Goal: Information Seeking & Learning: Learn about a topic

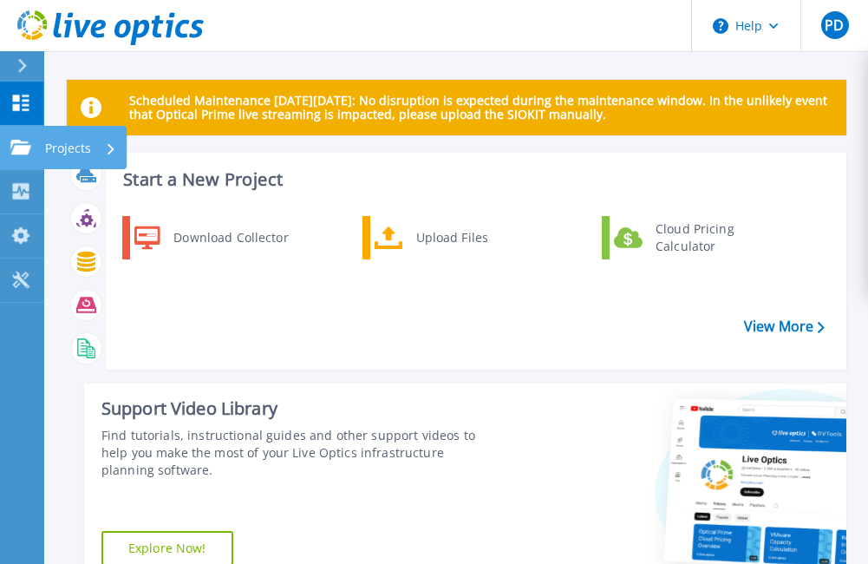
click at [15, 136] on link "Projects Projects" at bounding box center [21, 148] width 43 height 44
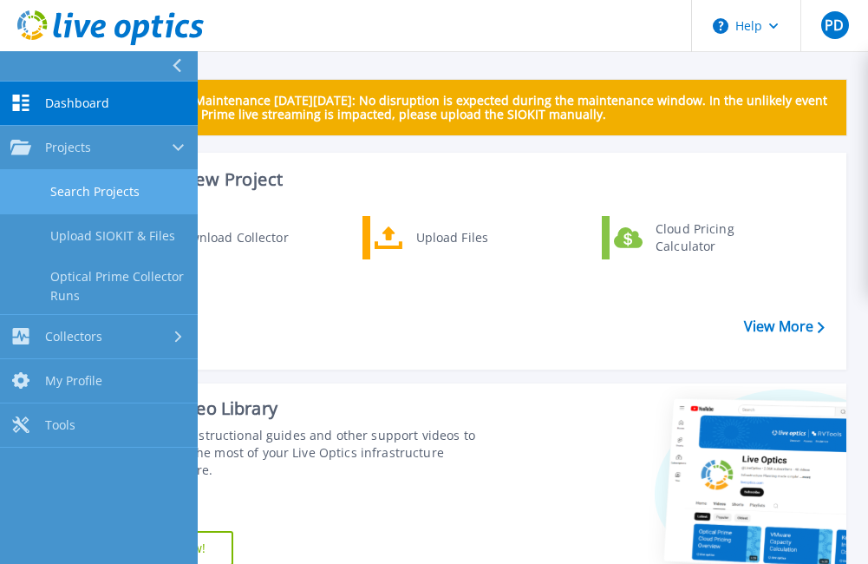
click at [101, 193] on link "Search Projects" at bounding box center [99, 192] width 198 height 44
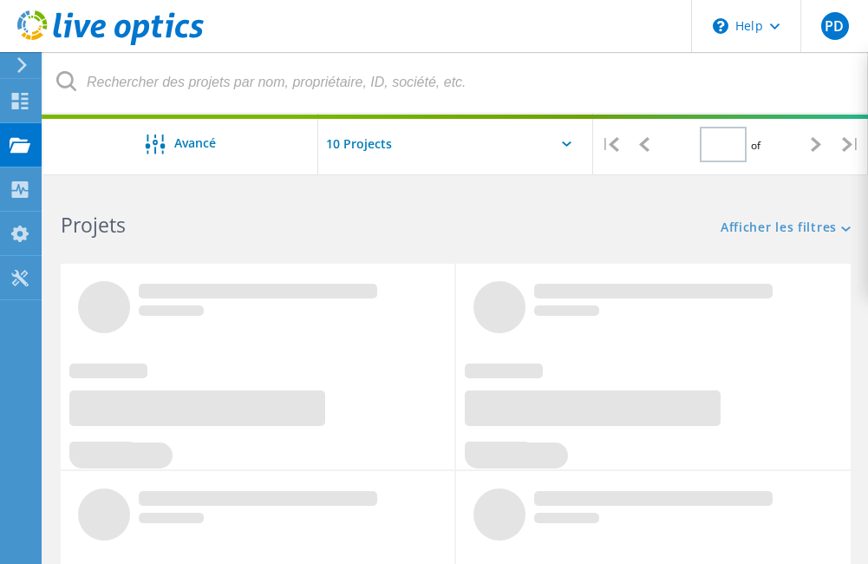
type input "1"
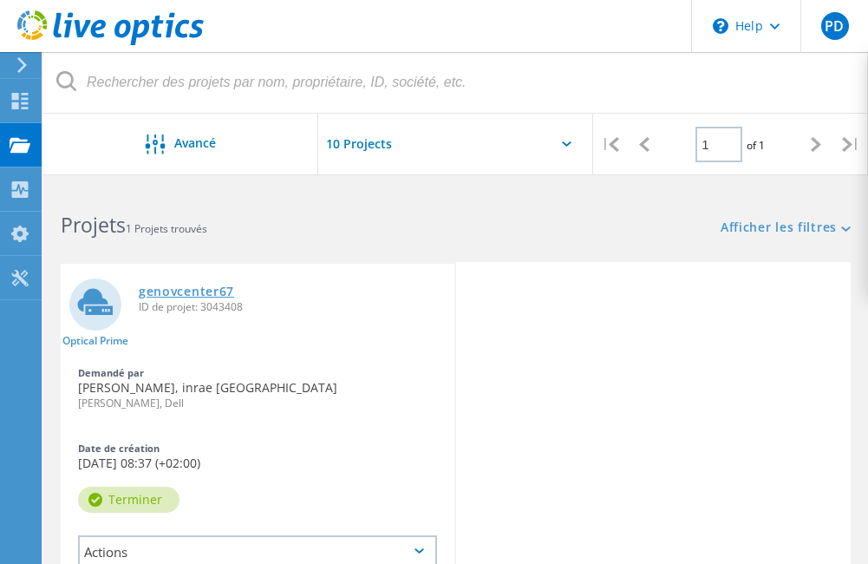
click at [219, 295] on link "genovcenter67" at bounding box center [186, 291] width 95 height 12
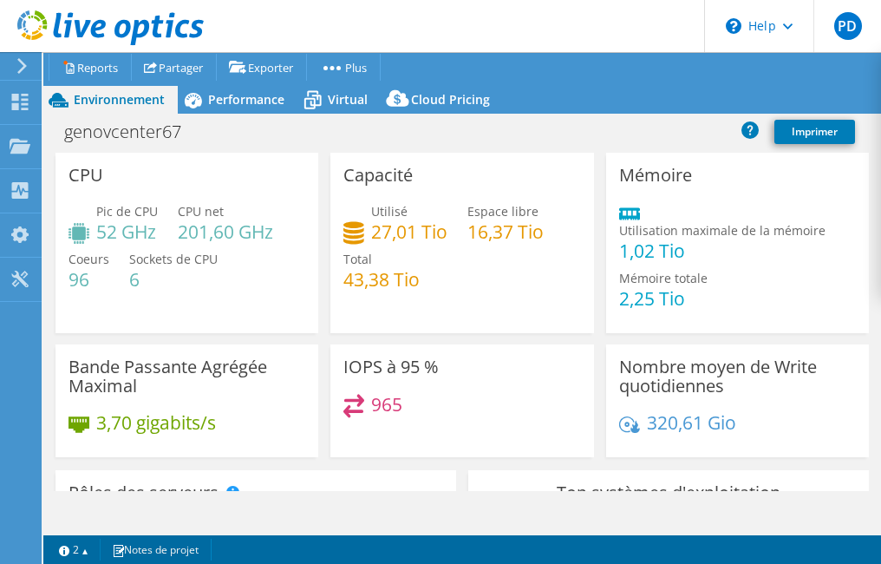
select select "USD"
click at [810, 133] on link "Imprimer" at bounding box center [815, 132] width 81 height 24
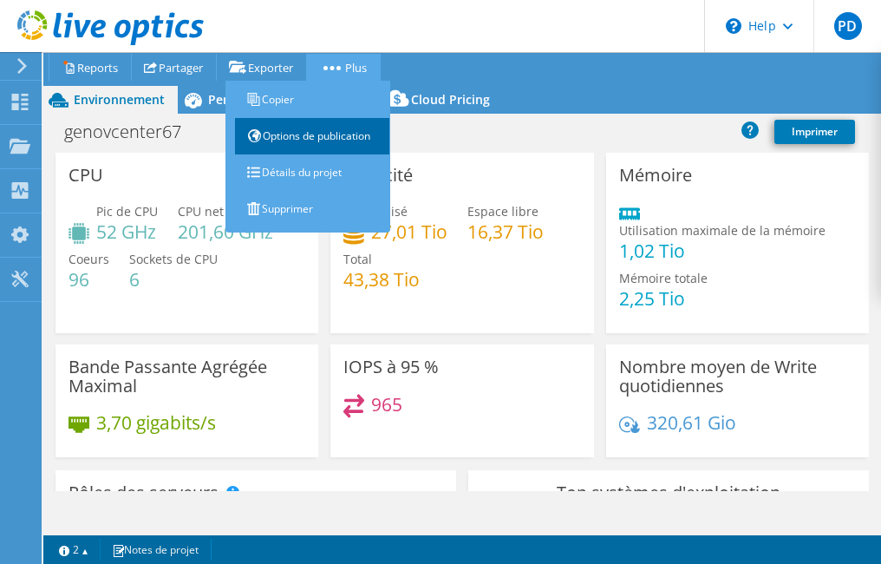
click at [333, 139] on link "Options de publication" at bounding box center [312, 136] width 156 height 36
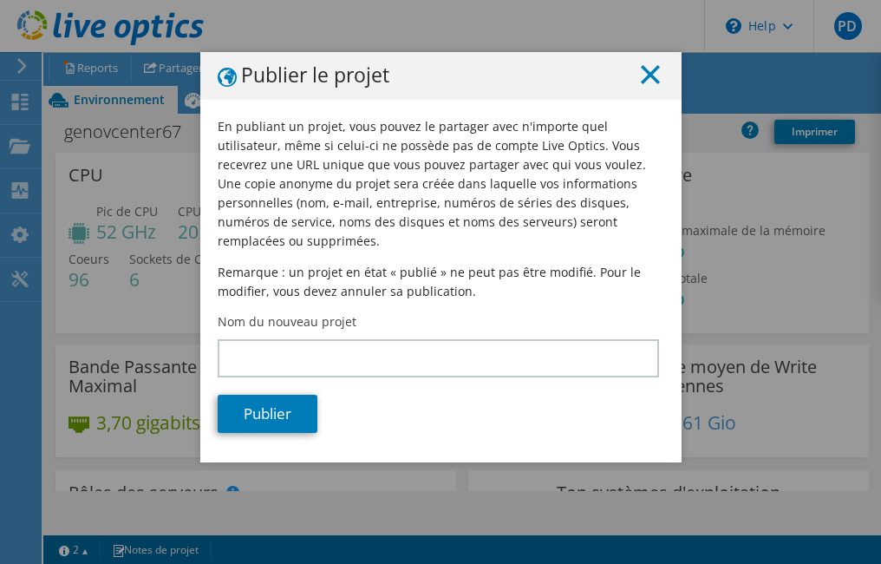
click at [643, 79] on icon at bounding box center [650, 74] width 19 height 19
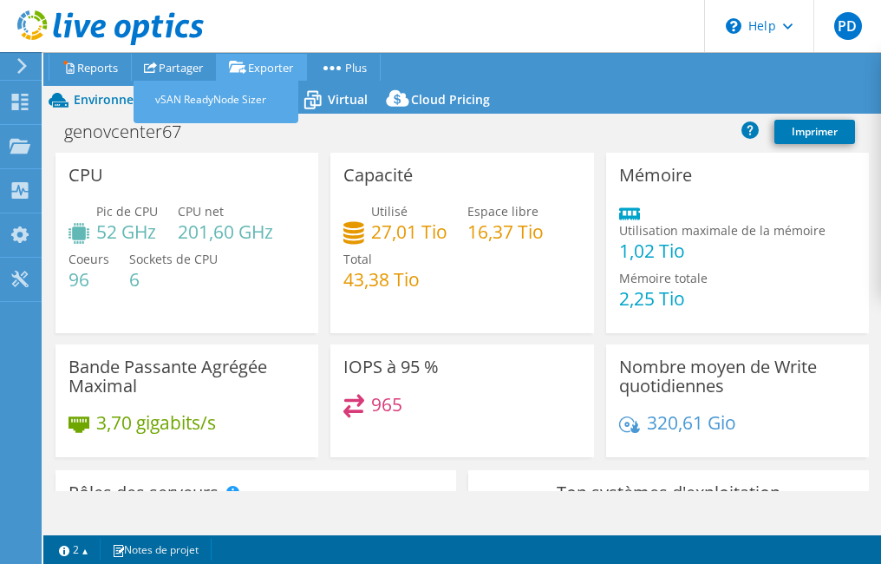
click at [268, 66] on link "Exporter" at bounding box center [261, 67] width 91 height 27
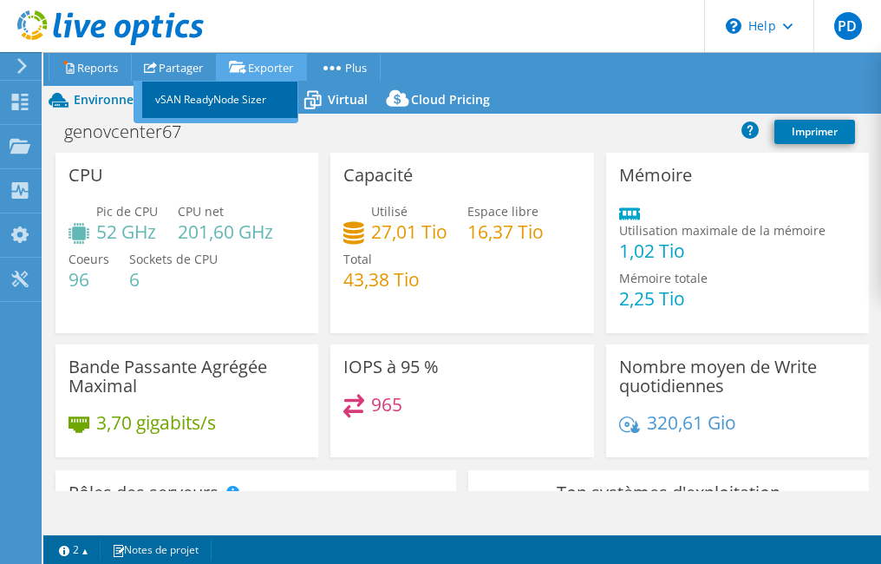
click at [263, 96] on link "vSAN ReadyNode Sizer" at bounding box center [220, 100] width 156 height 36
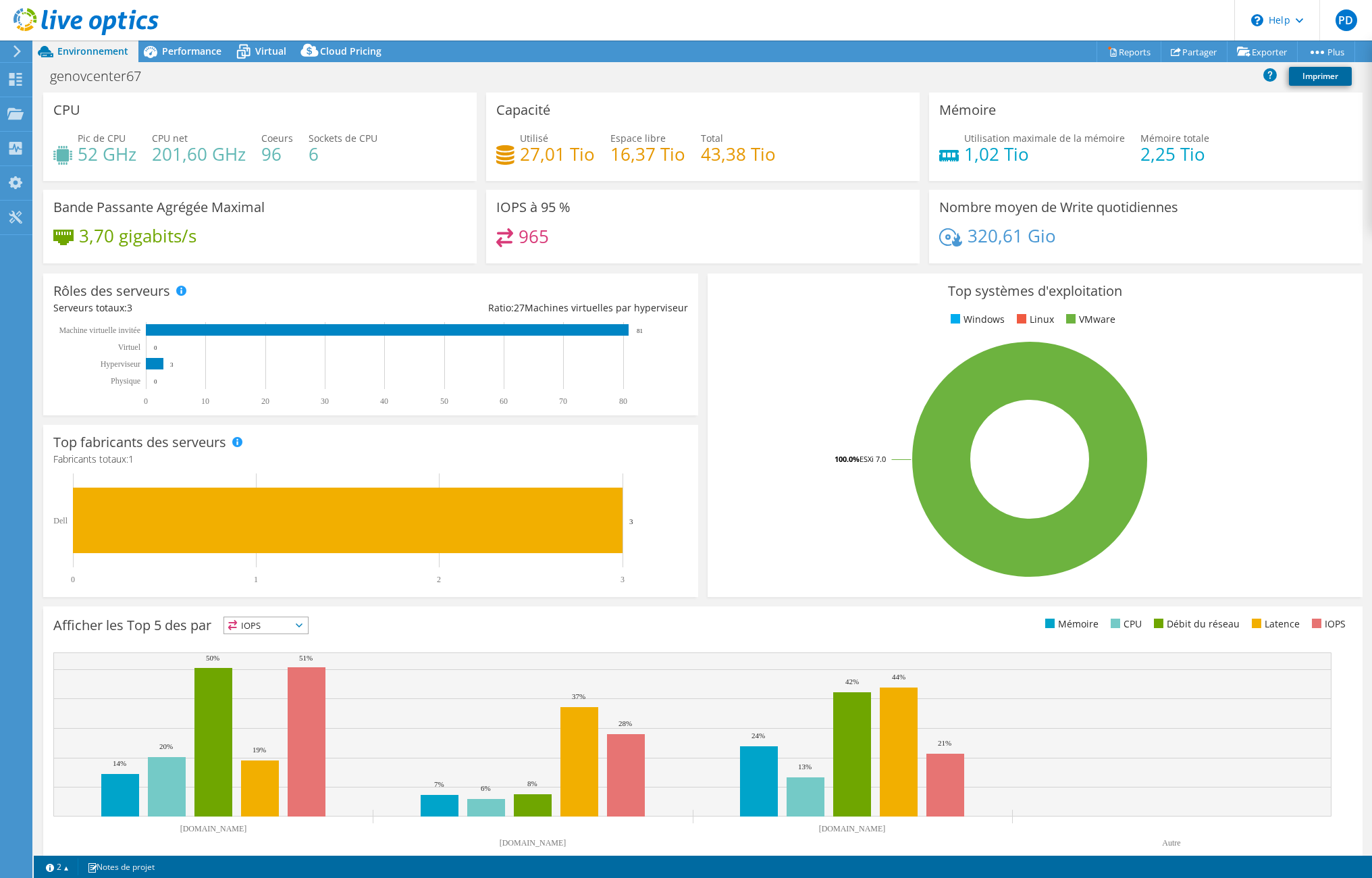
click at [685, 81] on link "Imprimer" at bounding box center [1321, 76] width 63 height 19
click at [178, 50] on span "Performance" at bounding box center [192, 51] width 59 height 12
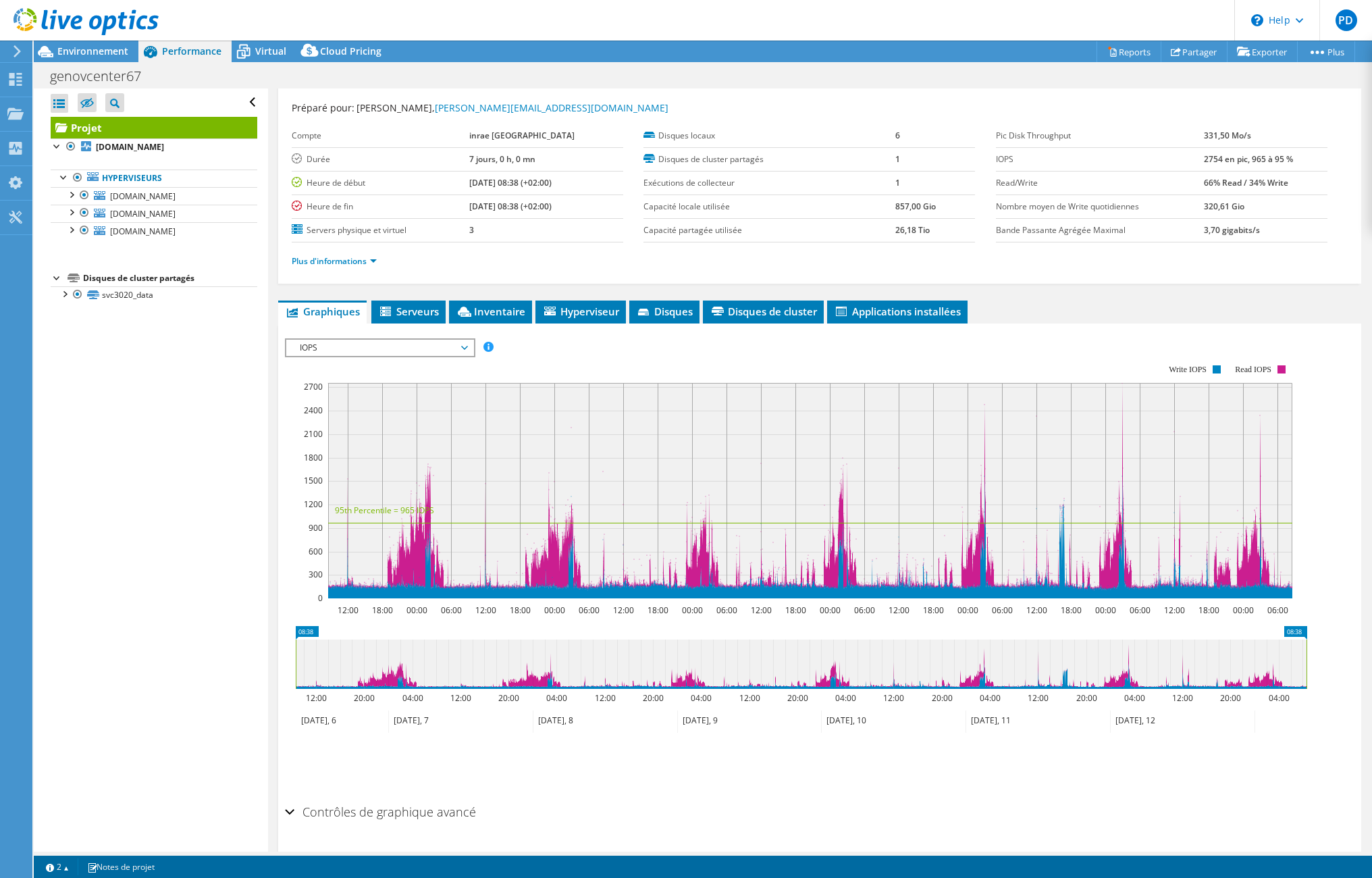
scroll to position [72, 0]
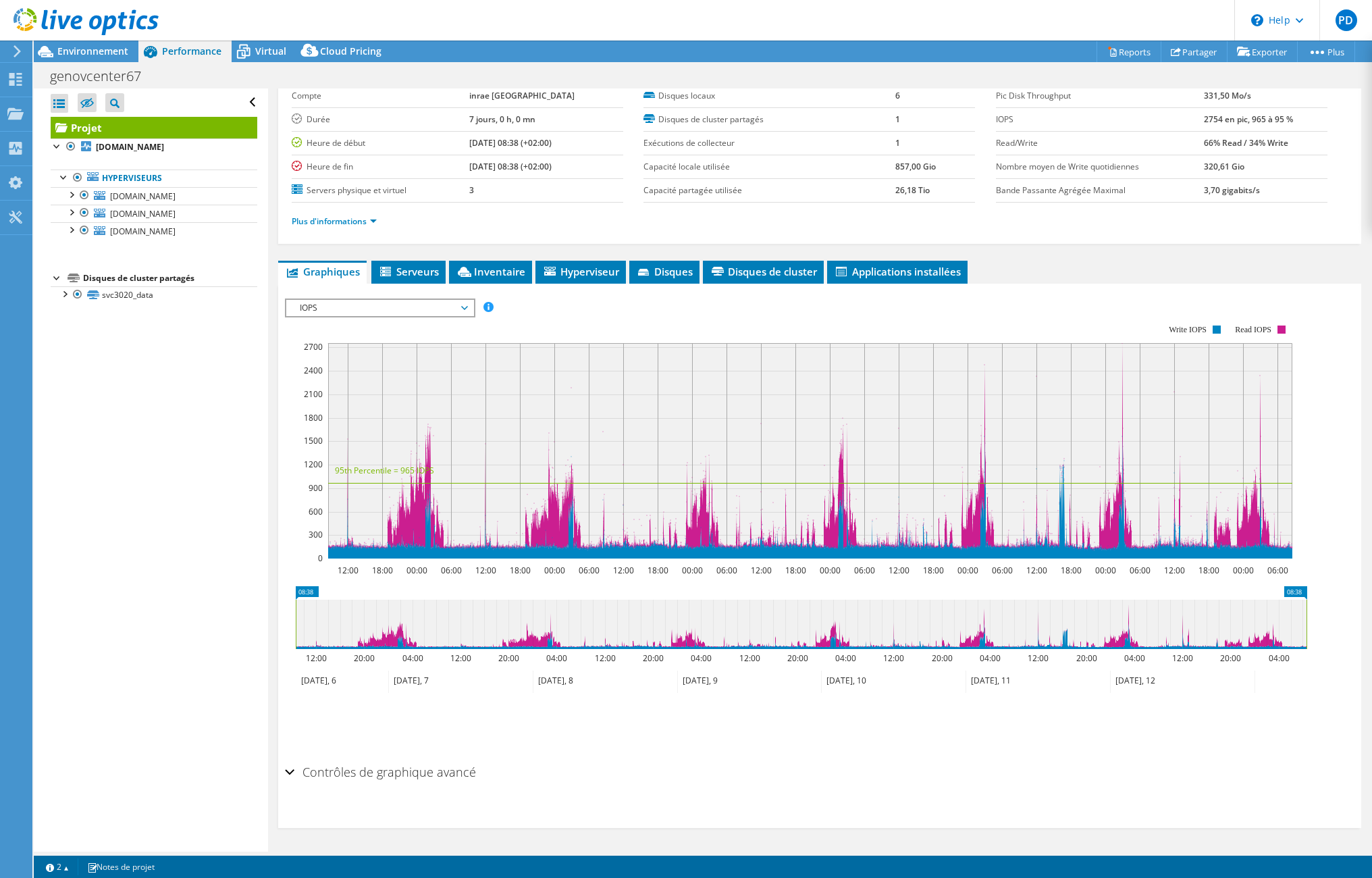
click at [342, 438] on h2 "Contrôles de graphique avancé" at bounding box center [380, 771] width 191 height 27
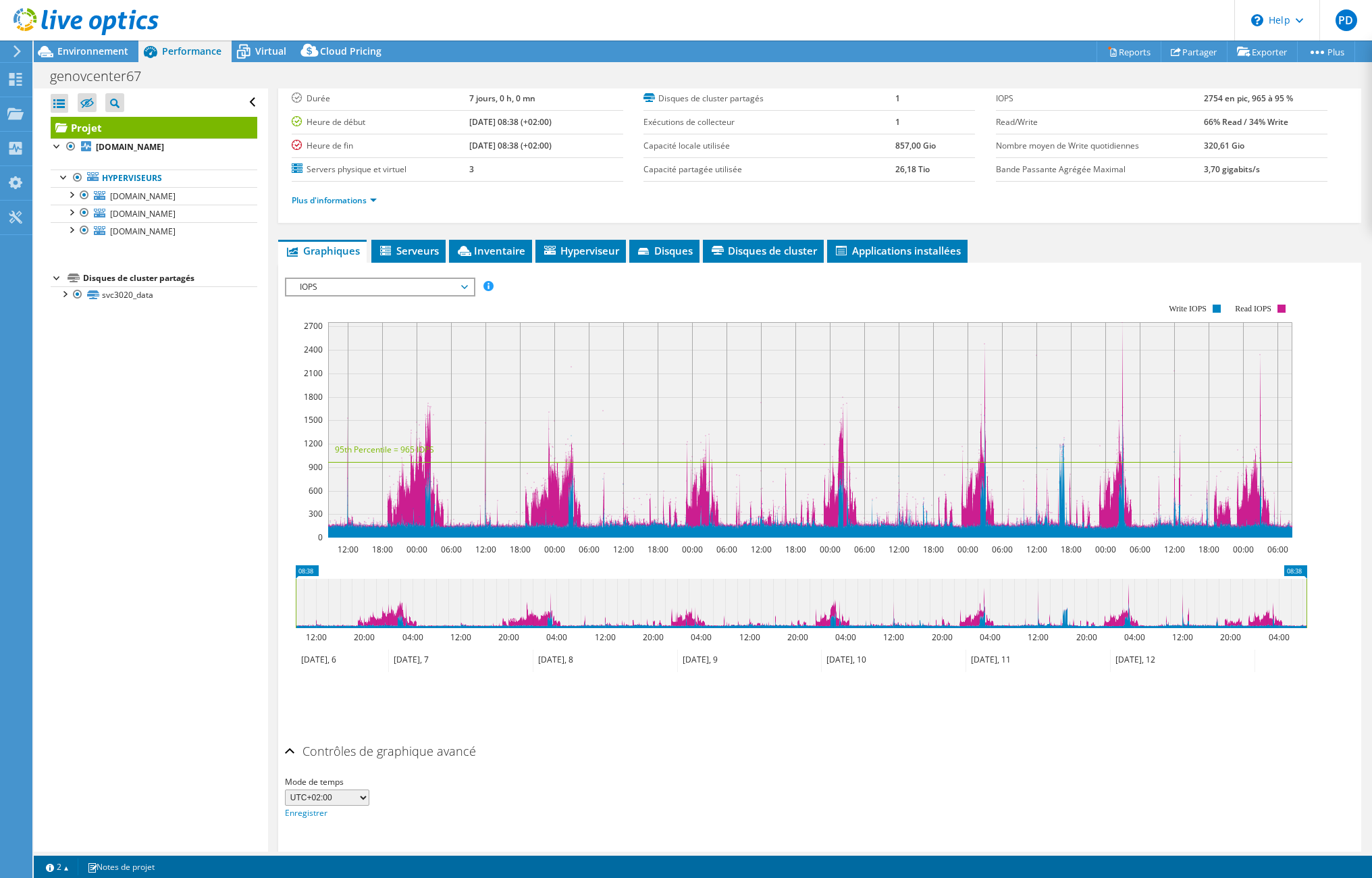
scroll to position [125, 0]
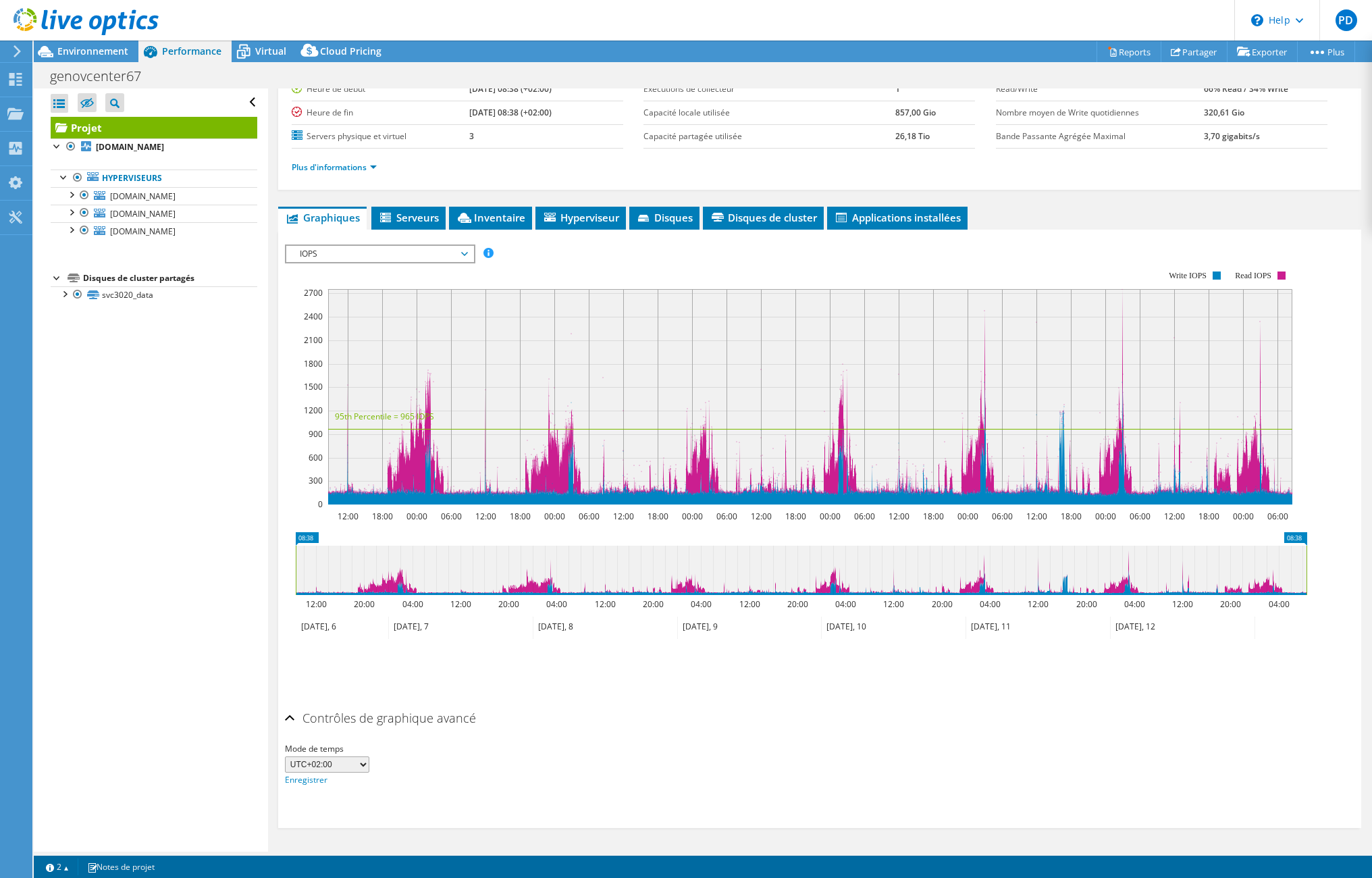
click at [290, 438] on div "Contrôles de graphique avancé" at bounding box center [820, 718] width 1070 height 29
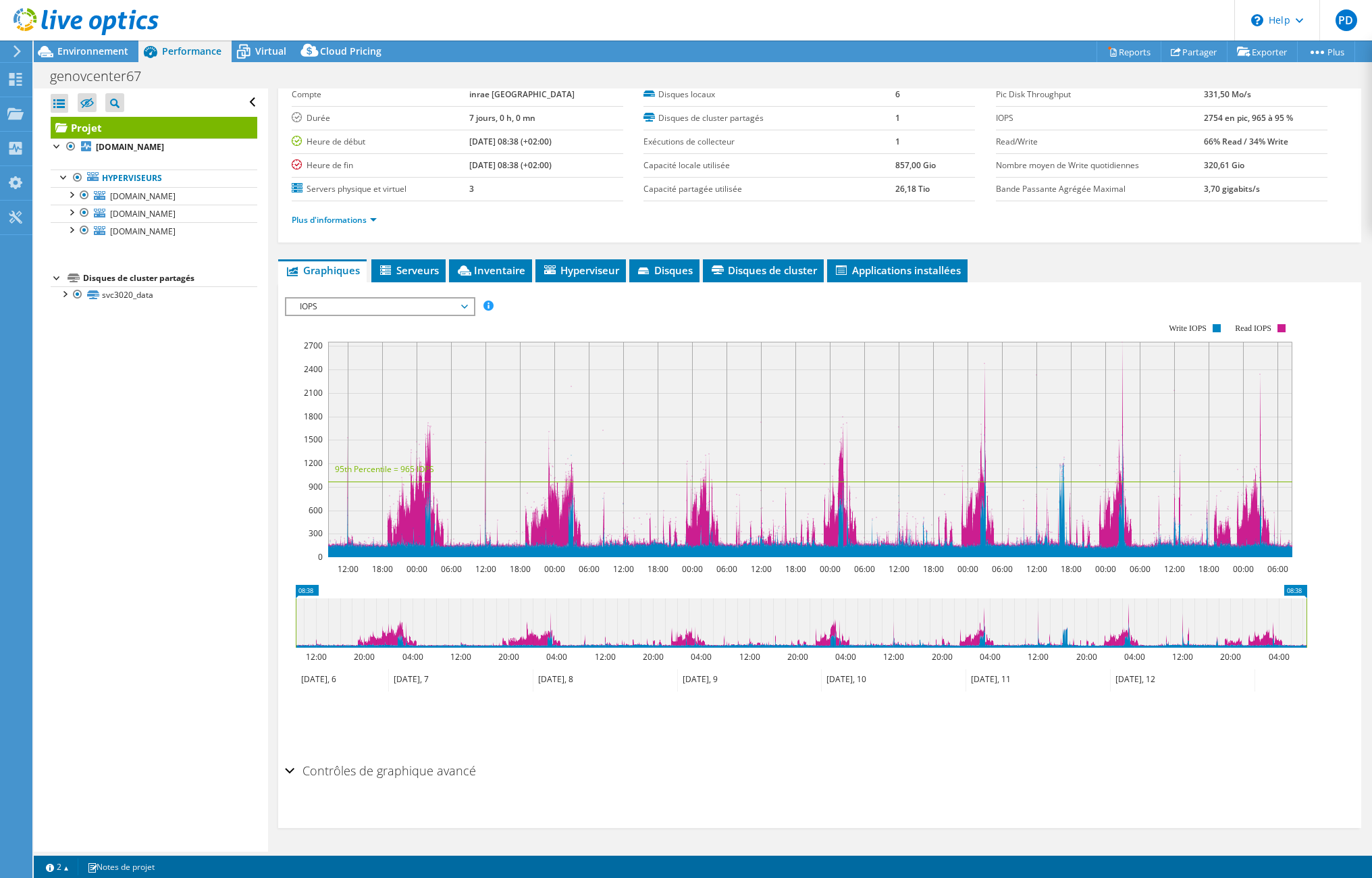
scroll to position [72, 0]
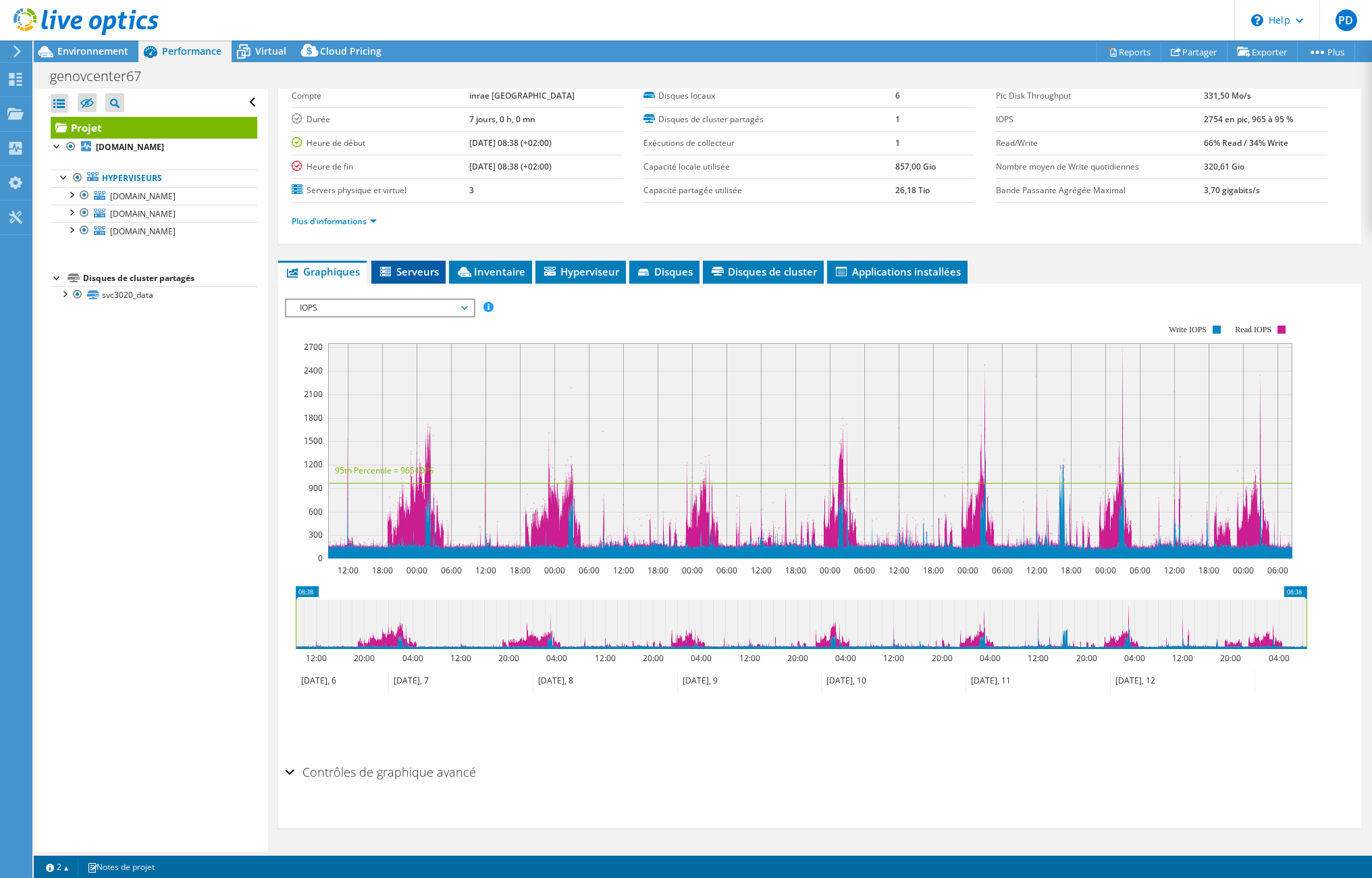
click at [405, 274] on span "Serveurs" at bounding box center [409, 271] width 61 height 13
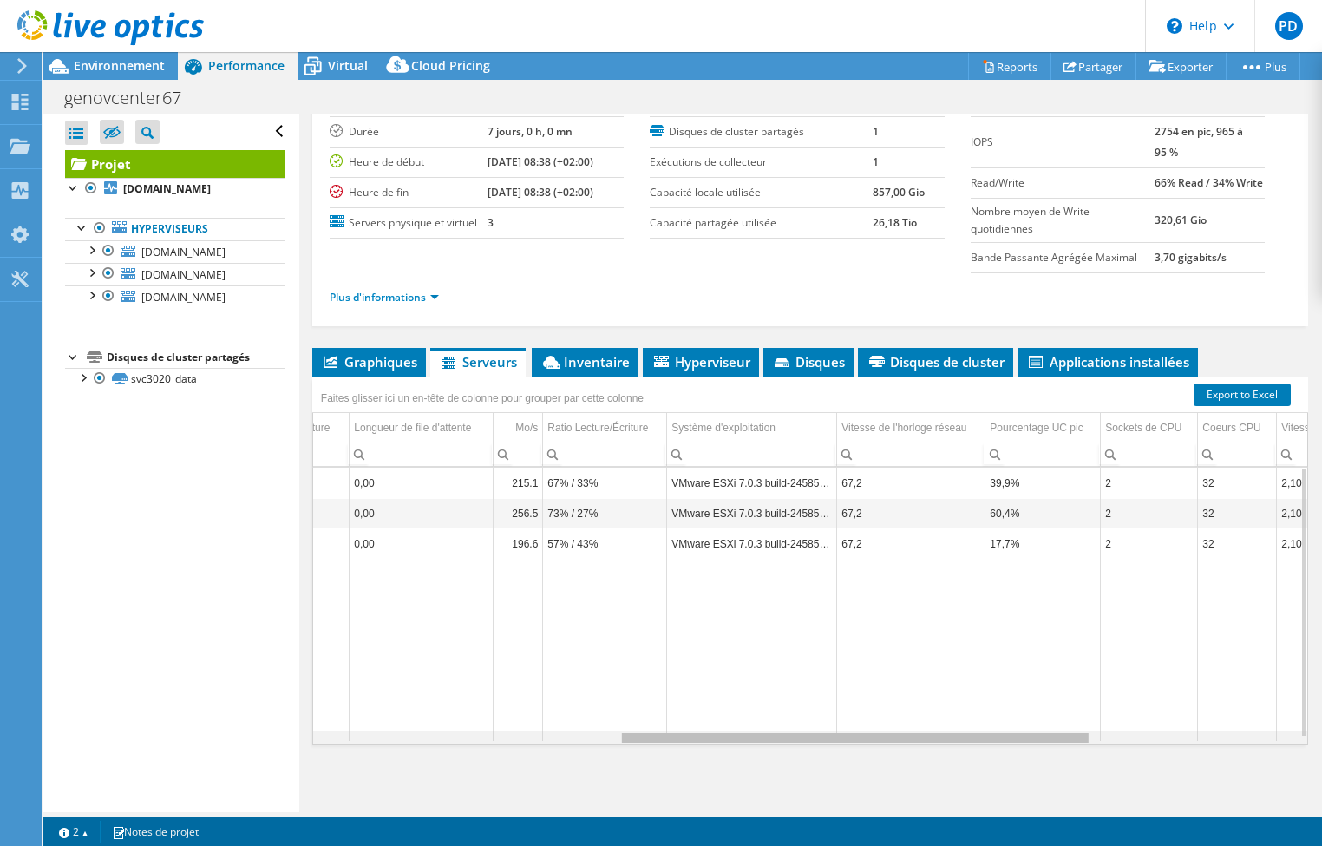
scroll to position [0, 752]
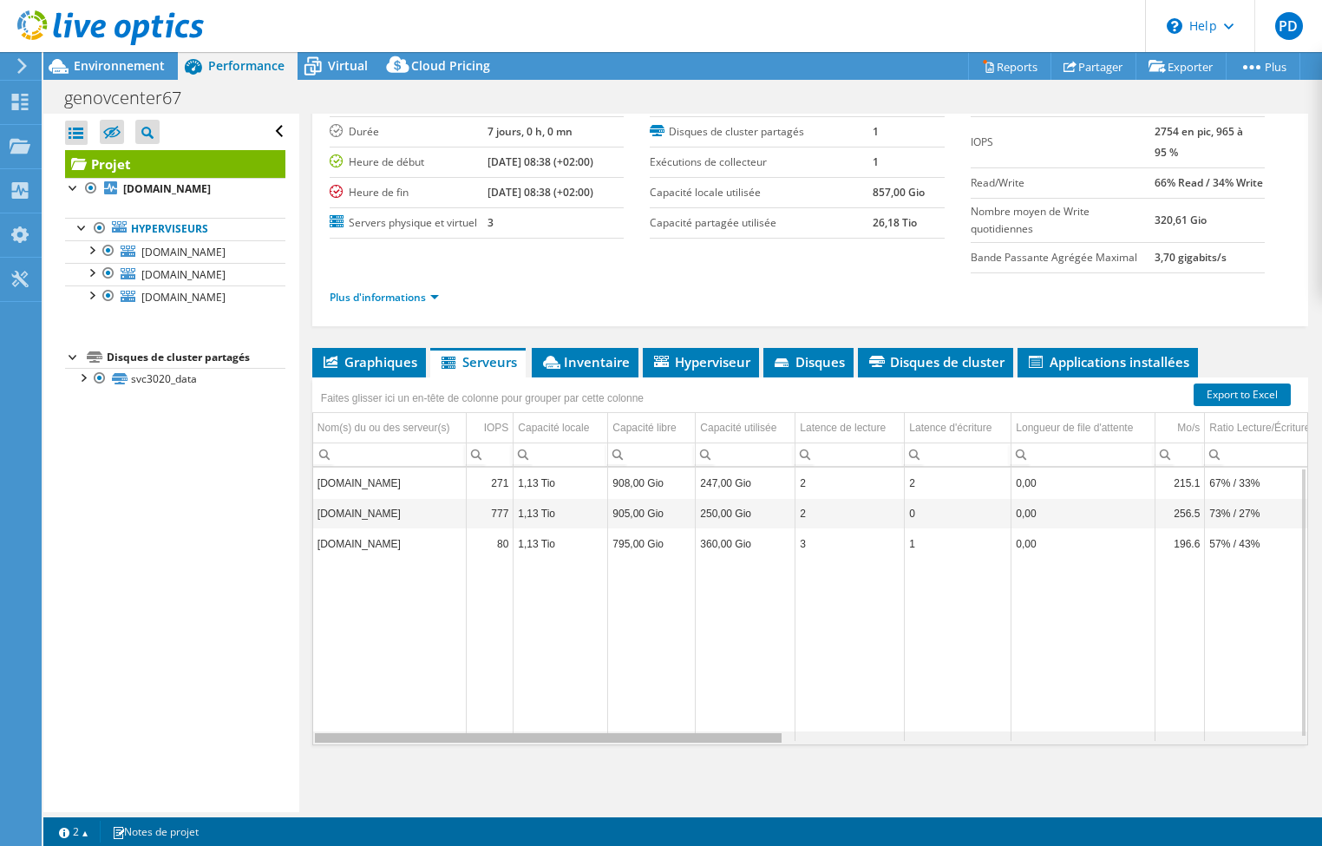
drag, startPoint x: 802, startPoint y: 745, endPoint x: 667, endPoint y: 753, distance: 135.5
click at [667, 563] on body "PD Utilisateur final [PERSON_NAME] [PERSON_NAME][EMAIL_ADDRESS][DOMAIN_NAME] in…" at bounding box center [661, 423] width 1322 height 846
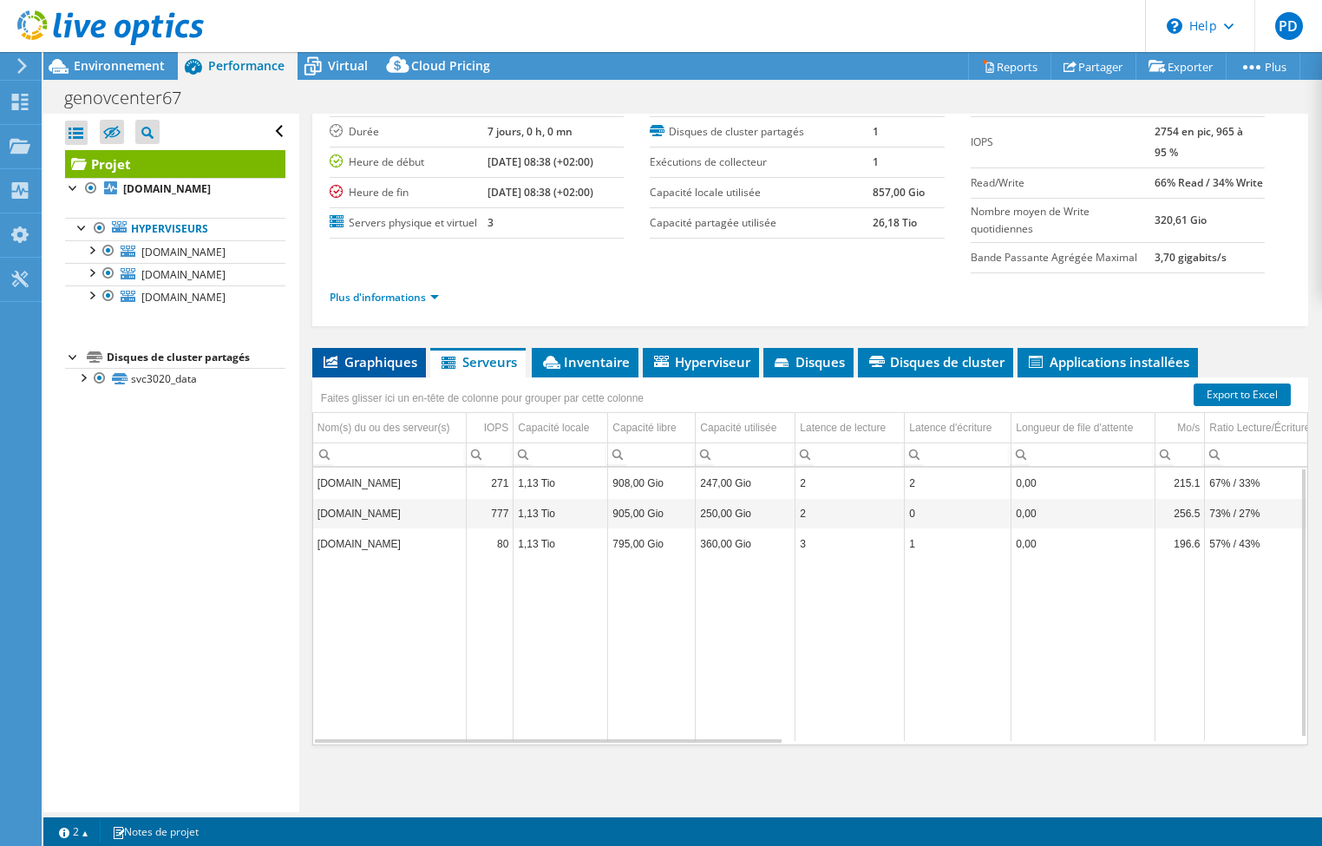
click at [375, 368] on span "Graphiques" at bounding box center [369, 361] width 96 height 17
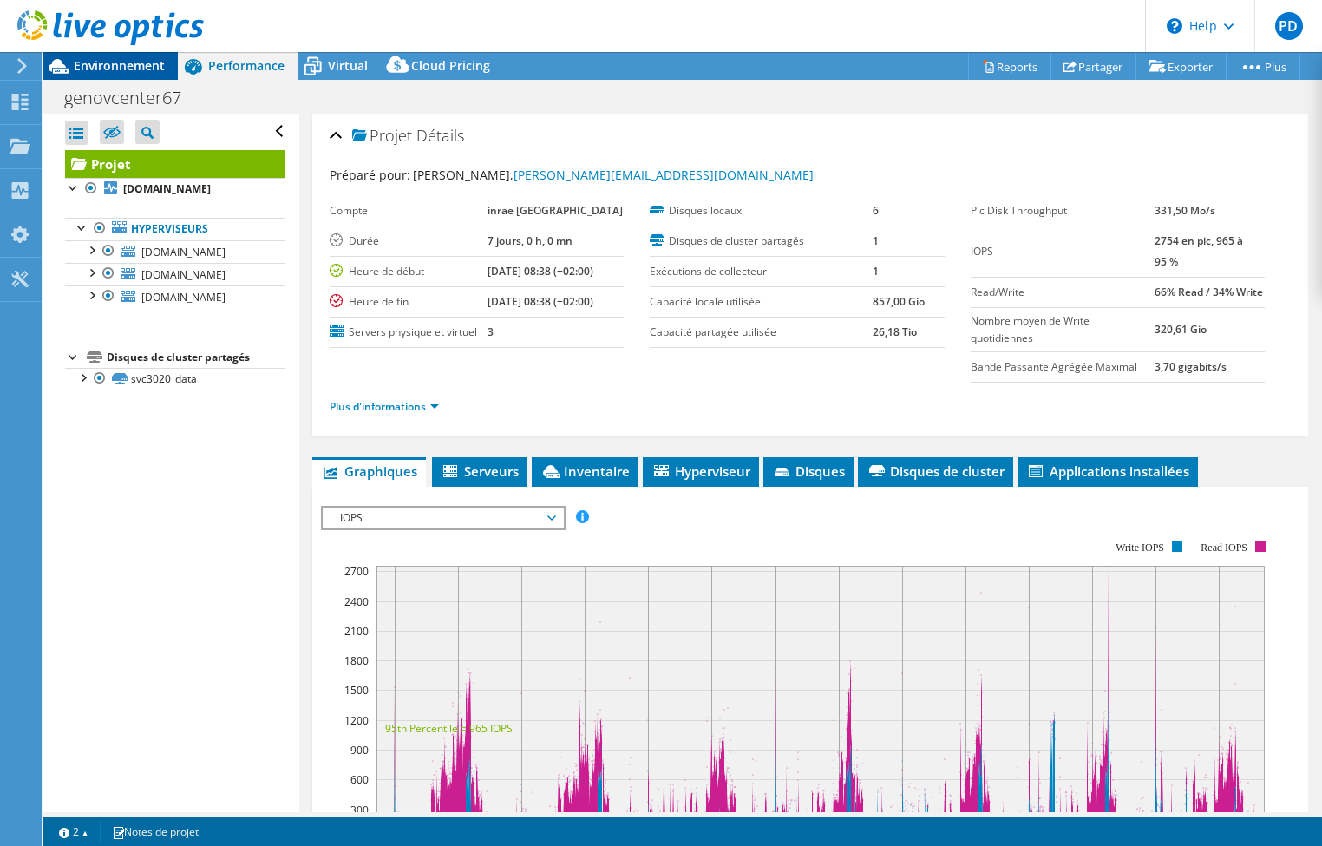
click at [133, 65] on span "Environnement" at bounding box center [119, 65] width 91 height 16
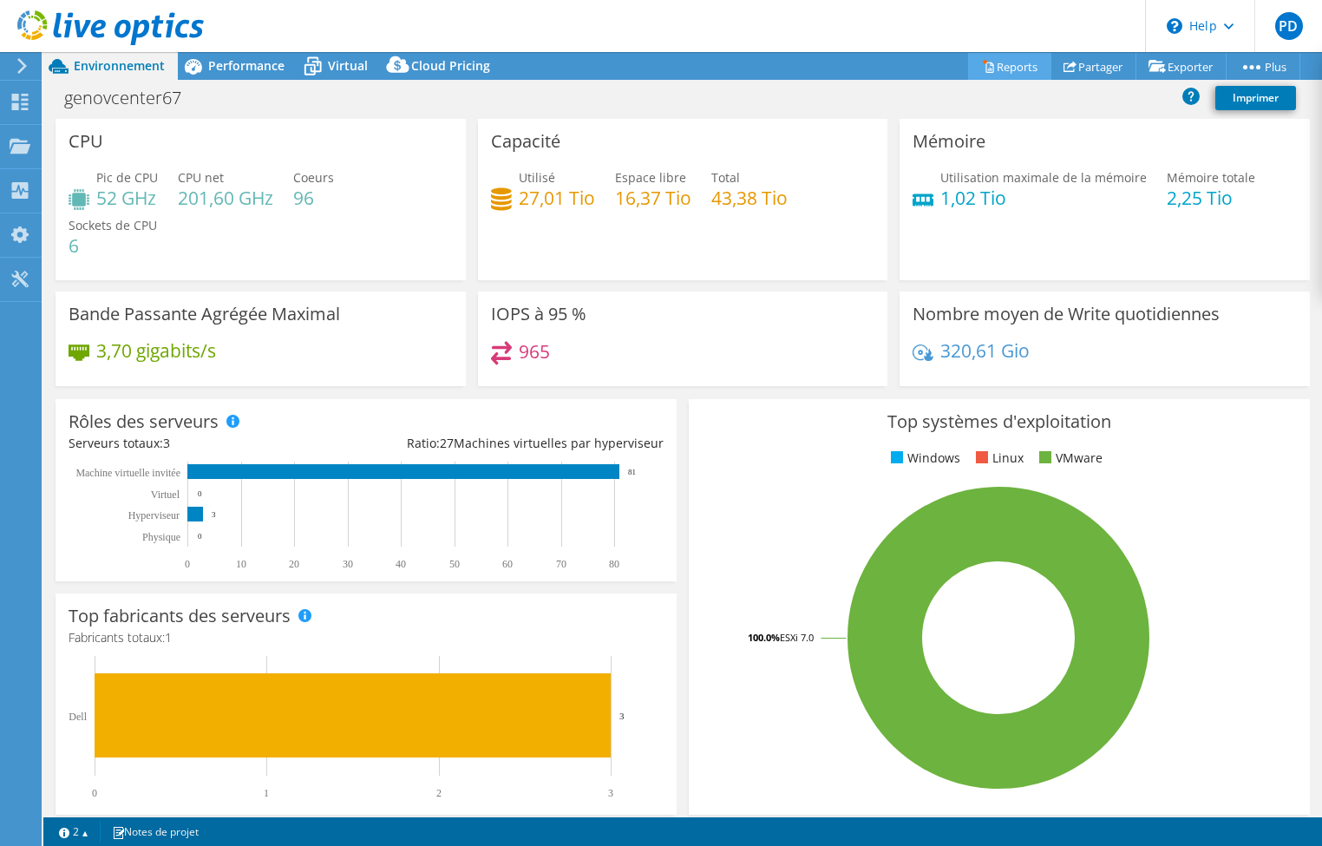
click at [880, 61] on link "Reports" at bounding box center [1009, 66] width 83 height 27
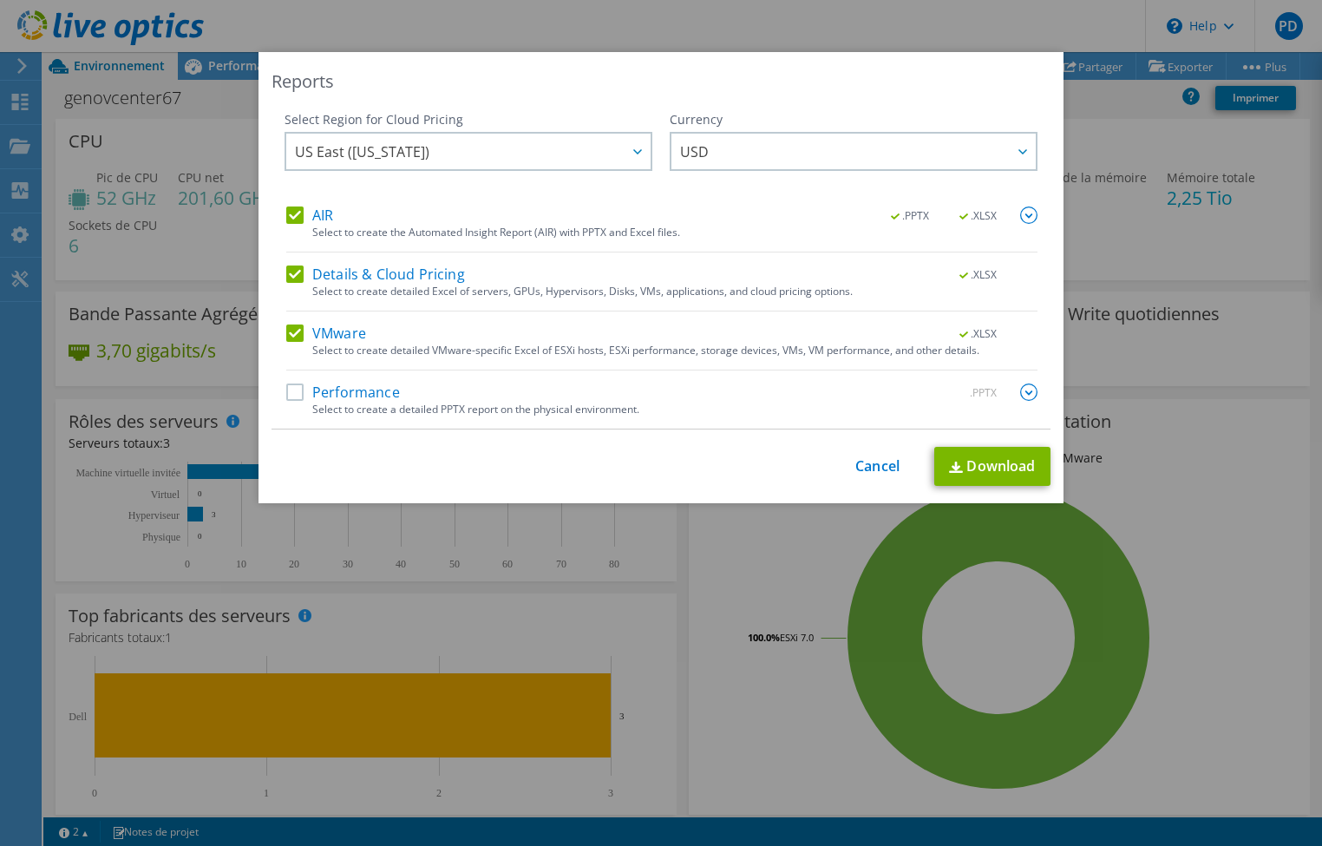
click at [286, 389] on label "Performance" at bounding box center [343, 391] width 114 height 17
click at [0, 0] on input "Performance" at bounding box center [0, 0] width 0 height 0
click at [286, 271] on label "Details & Cloud Pricing" at bounding box center [375, 273] width 179 height 17
click at [0, 0] on input "Details & Cloud Pricing" at bounding box center [0, 0] width 0 height 0
click at [286, 214] on label "AIR" at bounding box center [309, 214] width 47 height 17
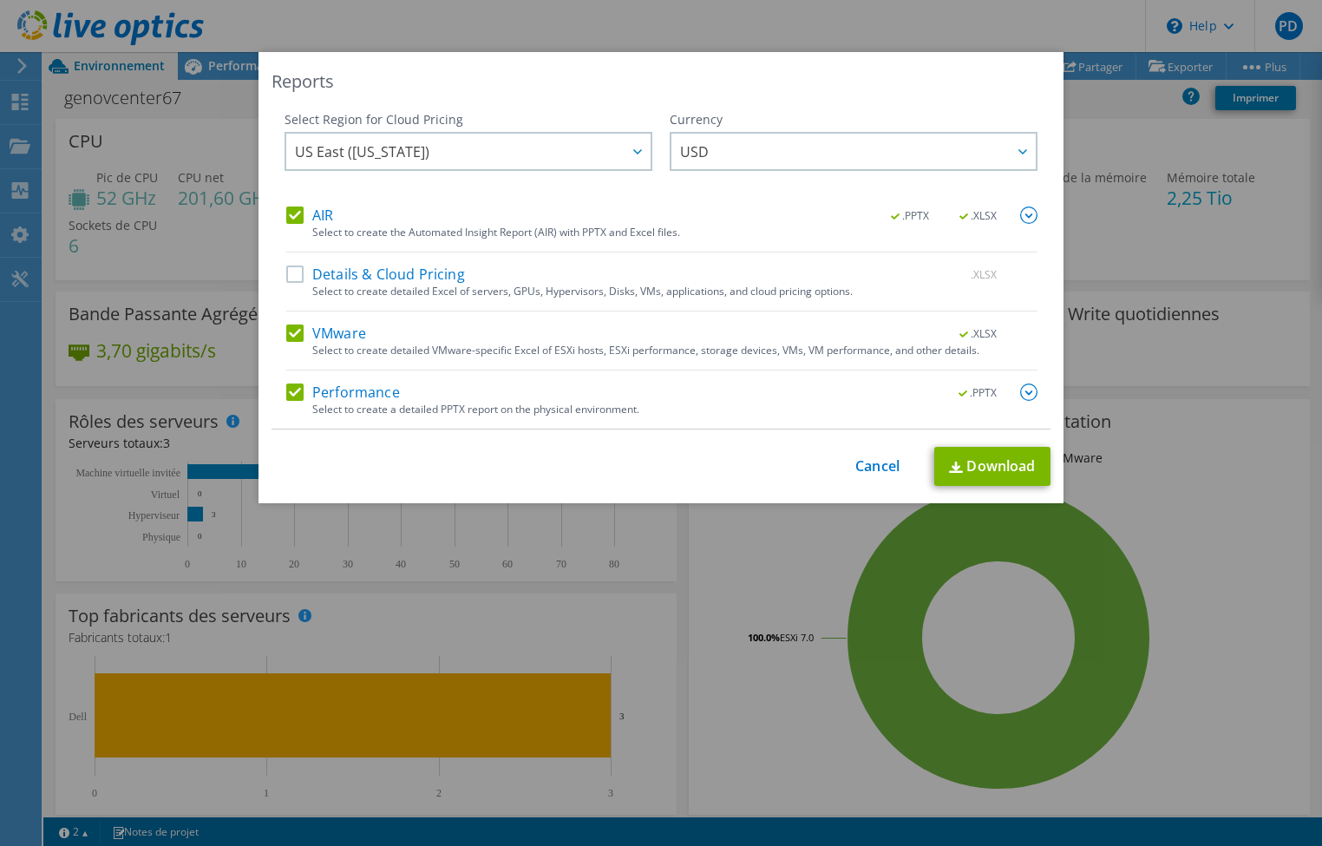
click at [0, 0] on input "AIR" at bounding box center [0, 0] width 0 height 0
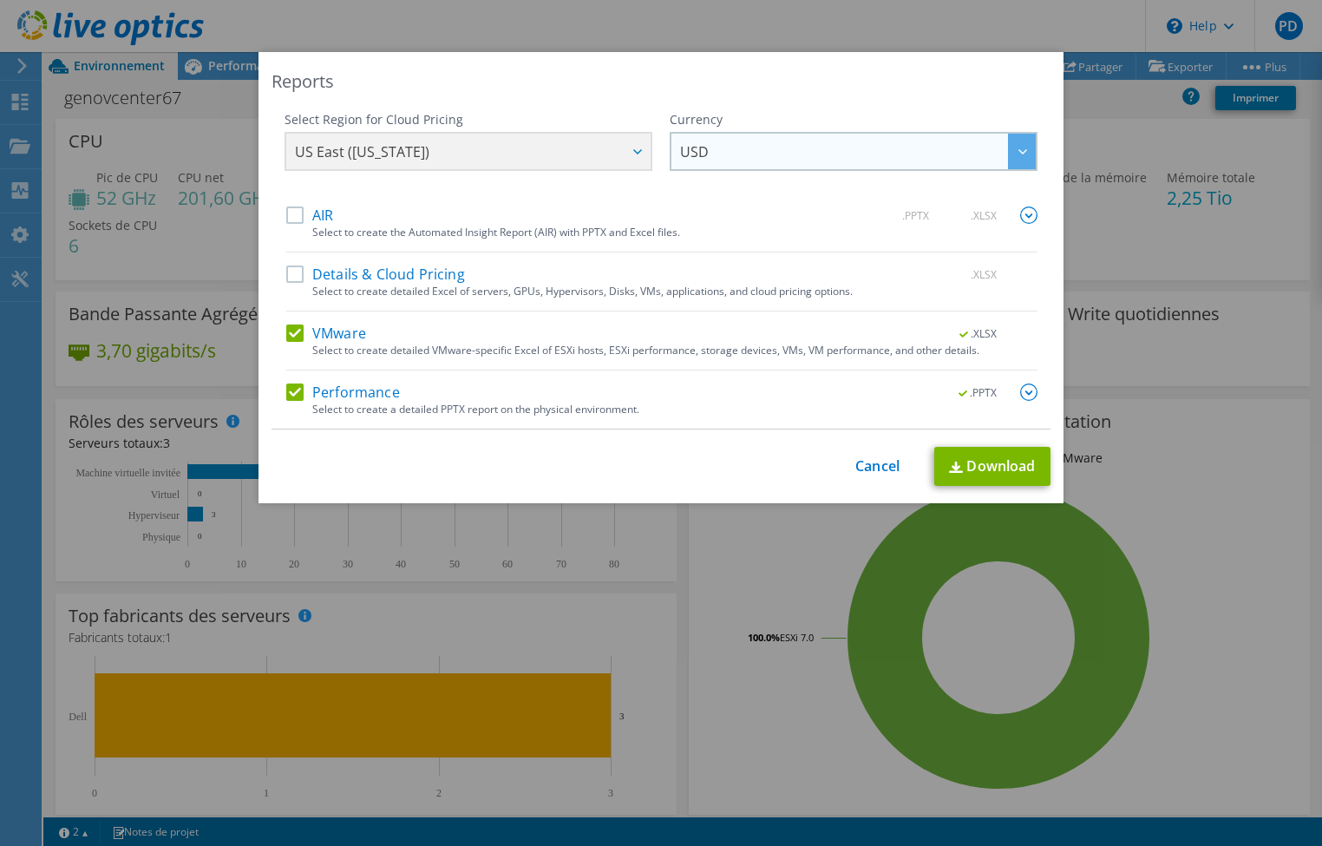
click at [880, 147] on div at bounding box center [1022, 152] width 28 height 36
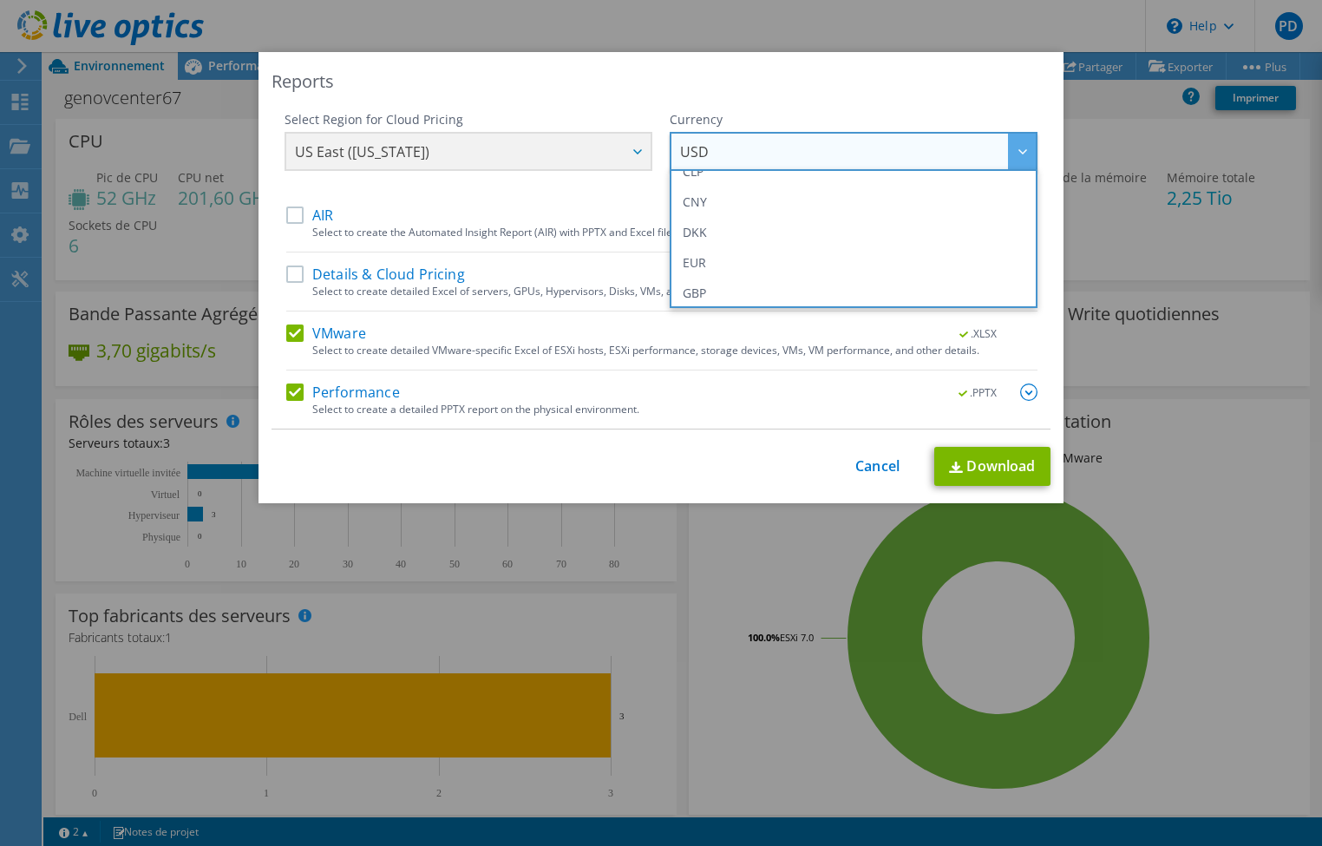
scroll to position [183, 0]
click at [706, 251] on li "EUR" at bounding box center [853, 248] width 359 height 30
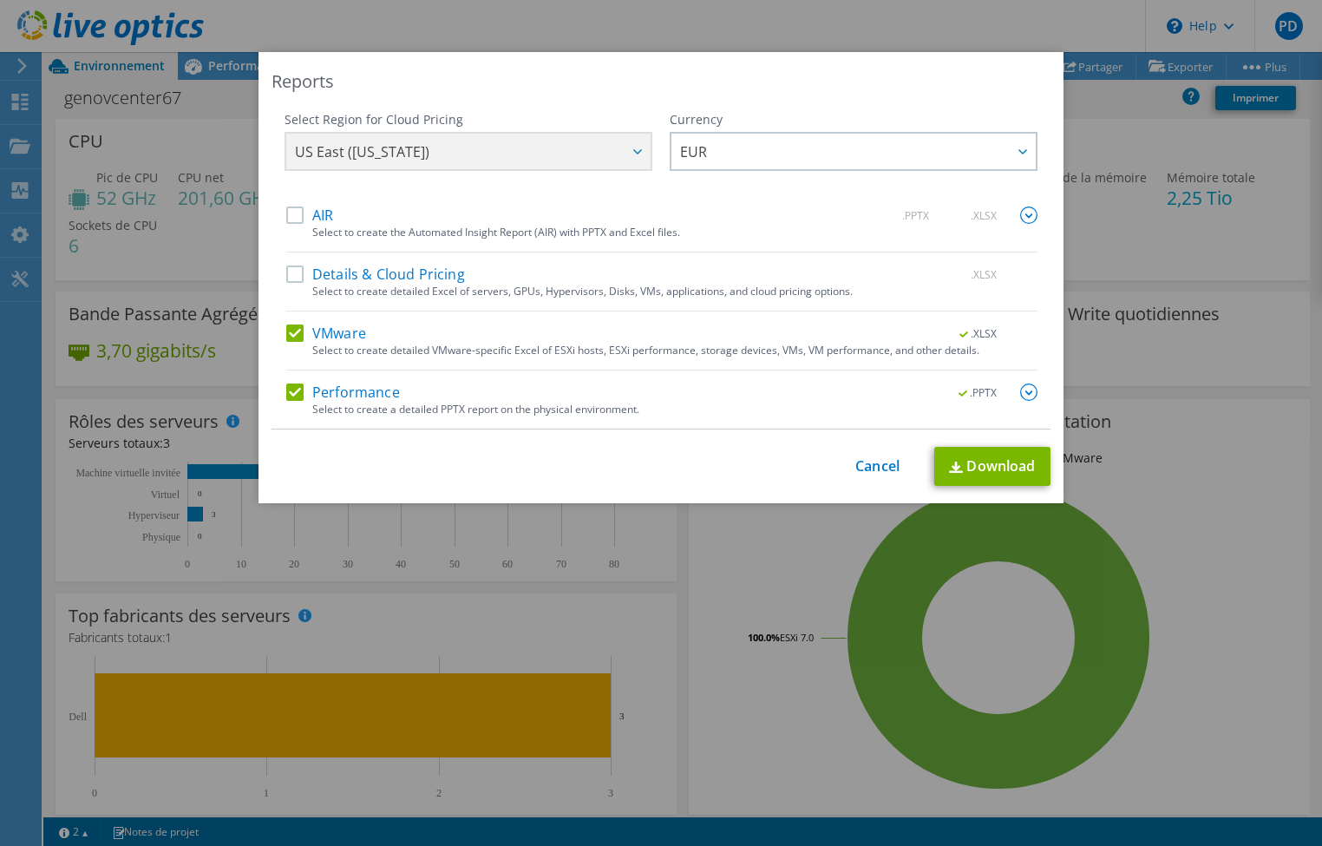
drag, startPoint x: 287, startPoint y: 214, endPoint x: 290, endPoint y: 232, distance: 17.5
click at [290, 224] on div "AIR .PPTX .XLSX" at bounding box center [661, 216] width 751 height 20
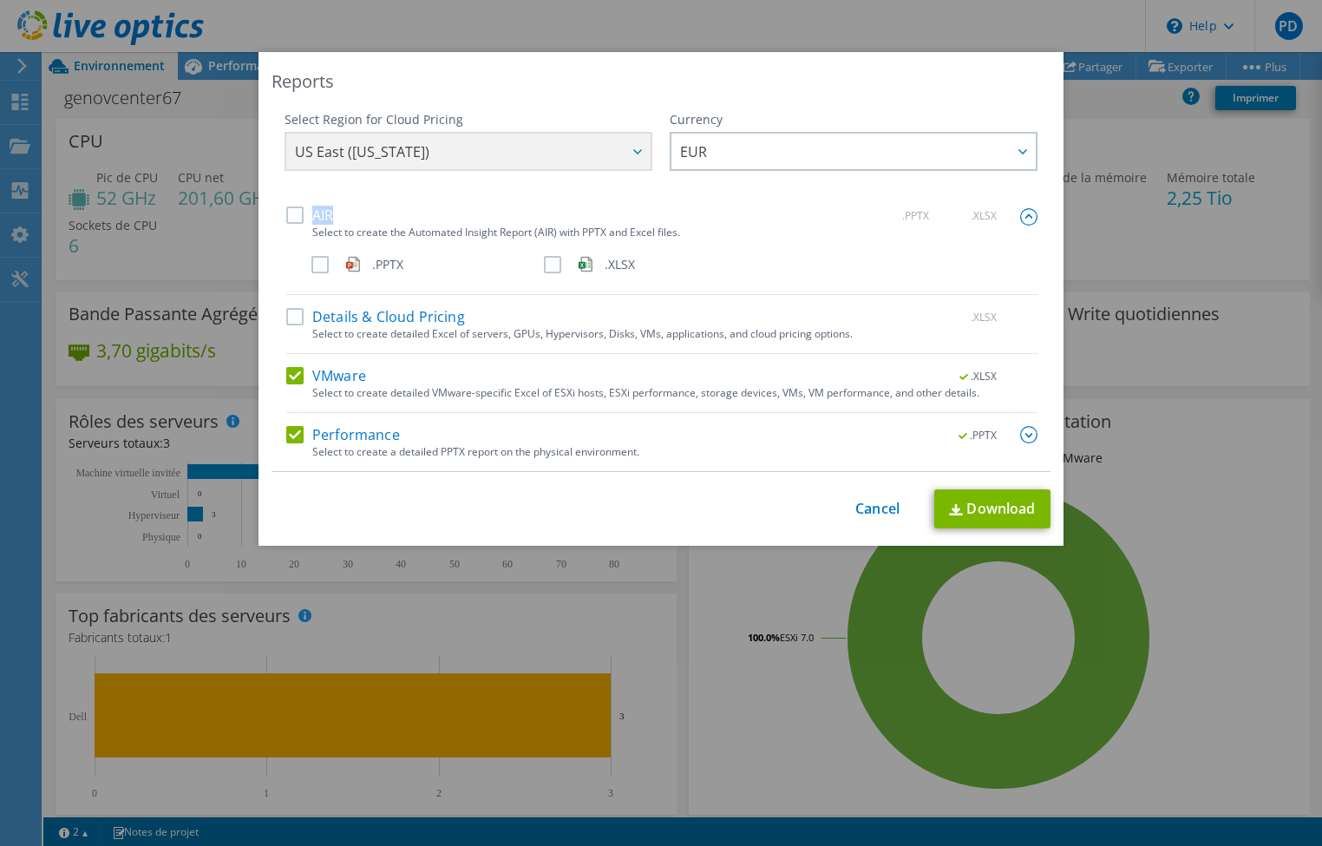
drag, startPoint x: 290, startPoint y: 232, endPoint x: 284, endPoint y: 219, distance: 14.0
click at [286, 214] on label "AIR" at bounding box center [309, 214] width 47 height 17
click at [0, 0] on input "AIR" at bounding box center [0, 0] width 0 height 0
click at [287, 315] on label "Details & Cloud Pricing" at bounding box center [375, 316] width 179 height 17
click at [0, 0] on input "Details & Cloud Pricing" at bounding box center [0, 0] width 0 height 0
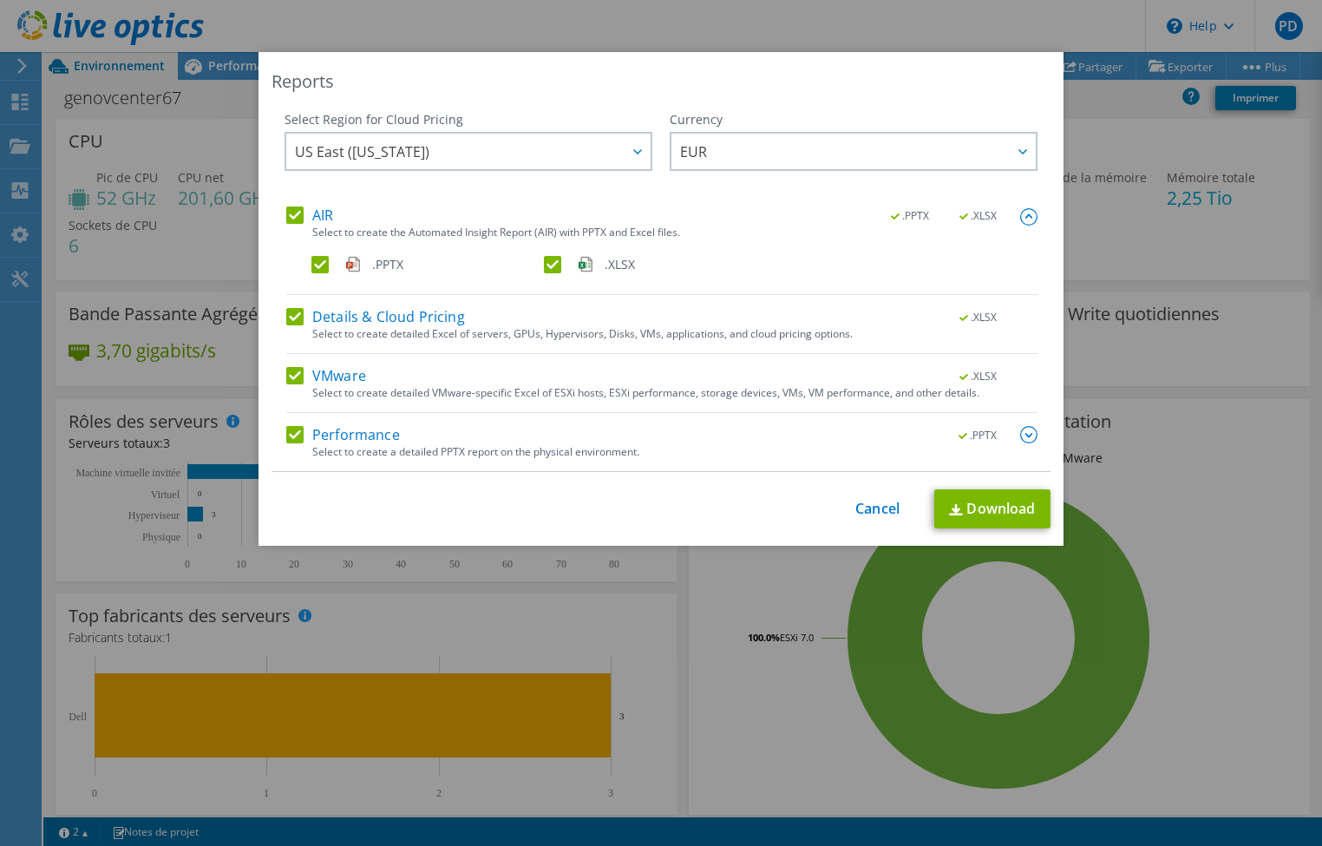
click at [321, 213] on label "AIR" at bounding box center [309, 214] width 47 height 17
click at [0, 0] on input "AIR" at bounding box center [0, 0] width 0 height 0
click at [286, 214] on label "AIR" at bounding box center [309, 214] width 47 height 17
click at [0, 0] on input "AIR" at bounding box center [0, 0] width 0 height 0
click at [623, 147] on div at bounding box center [637, 152] width 28 height 36
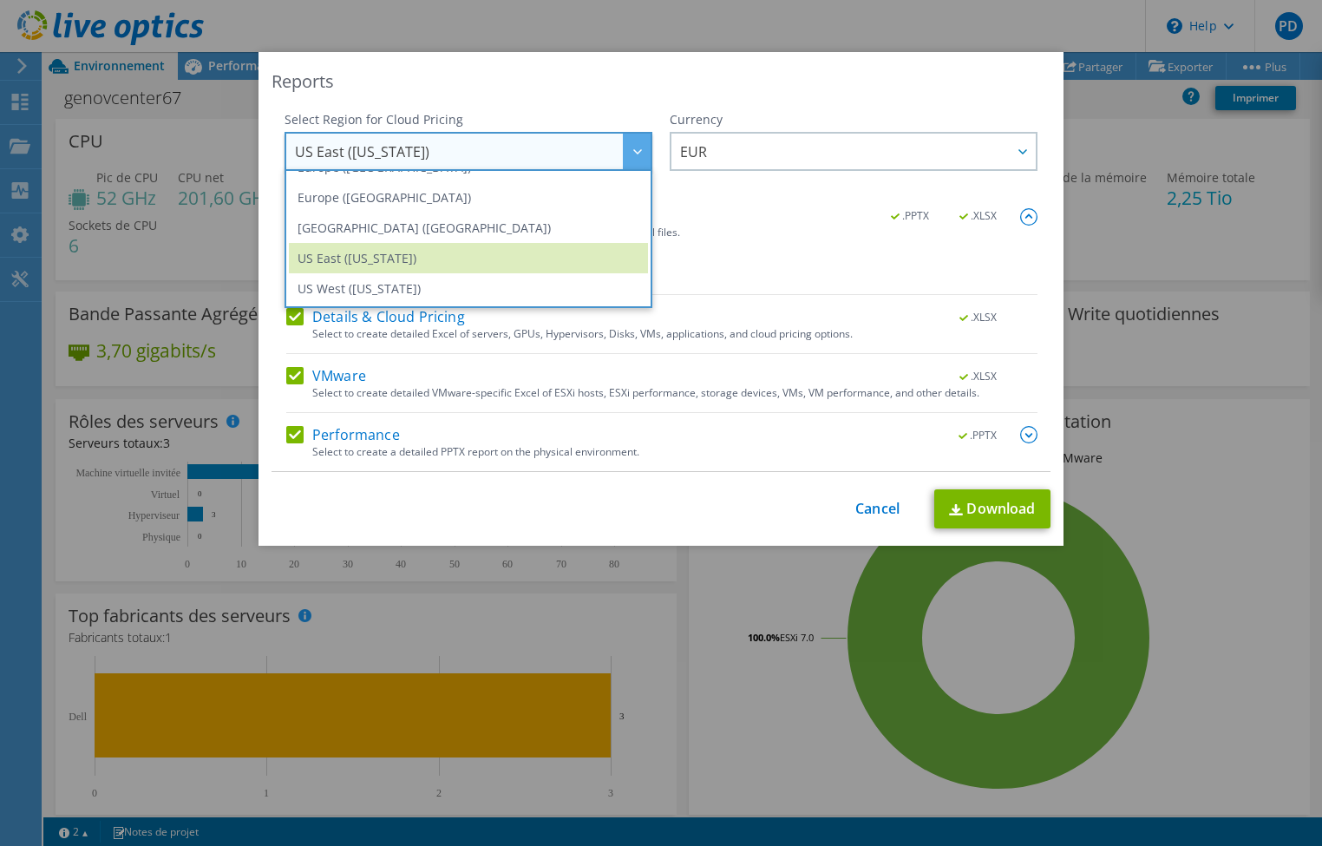
scroll to position [227, 0]
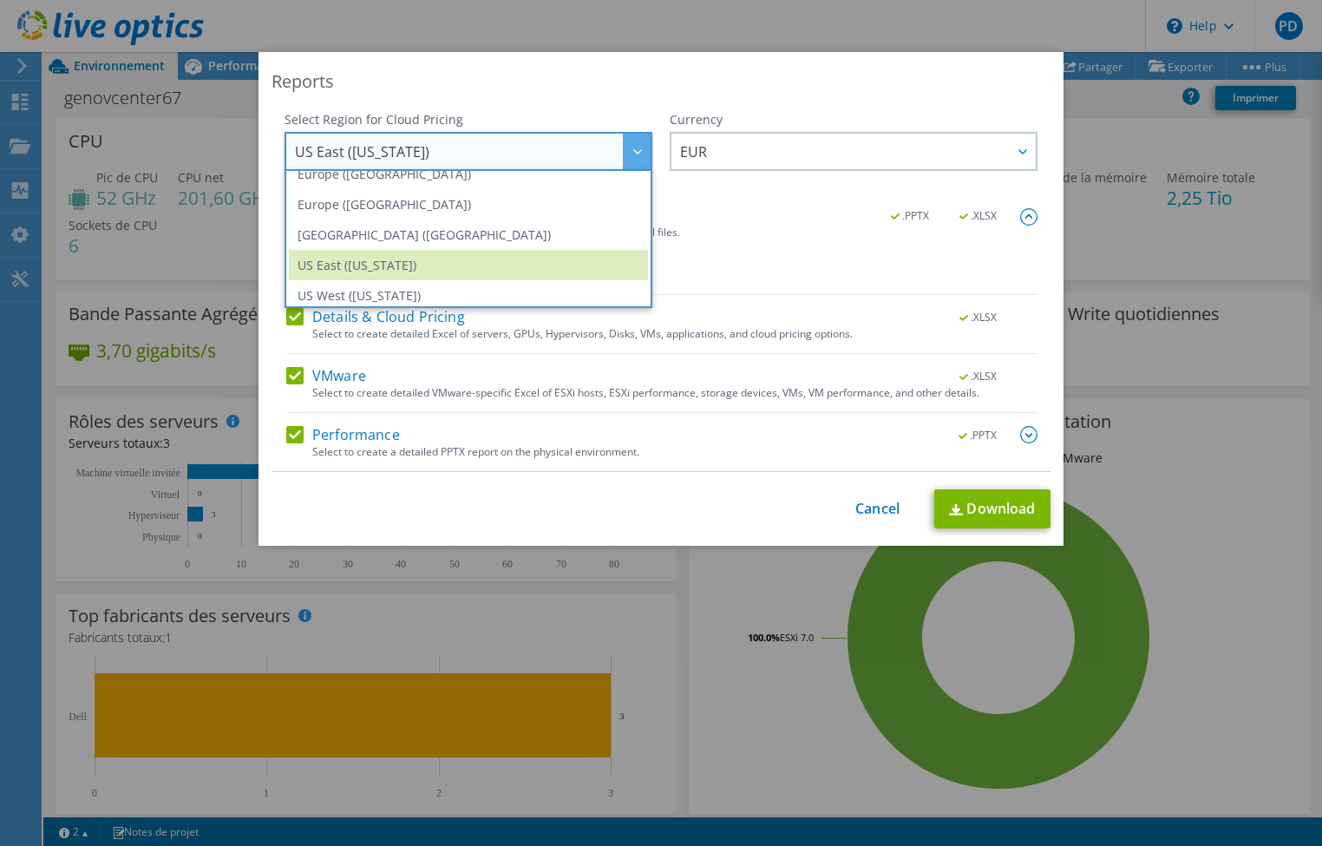
click at [573, 102] on div "Reports Select Region for Cloud Pricing Asia Pacific ([GEOGRAPHIC_DATA]) [GEOGR…" at bounding box center [660, 299] width 805 height 494
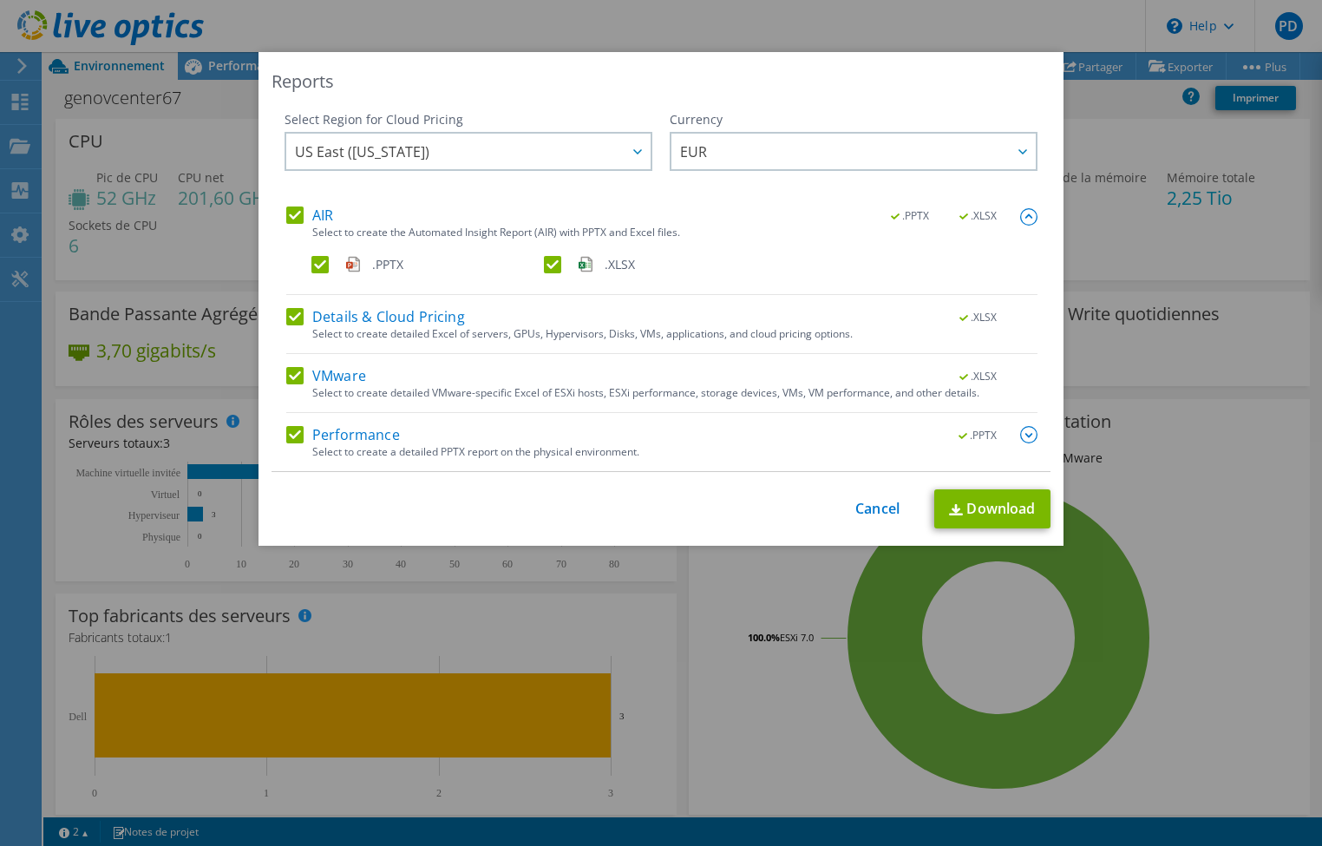
click at [289, 211] on label "AIR" at bounding box center [309, 214] width 47 height 17
click at [0, 0] on input "AIR" at bounding box center [0, 0] width 0 height 0
click at [286, 213] on label "AIR" at bounding box center [309, 214] width 47 height 17
click at [0, 0] on input "AIR" at bounding box center [0, 0] width 0 height 0
click at [286, 213] on label "AIR" at bounding box center [309, 214] width 47 height 17
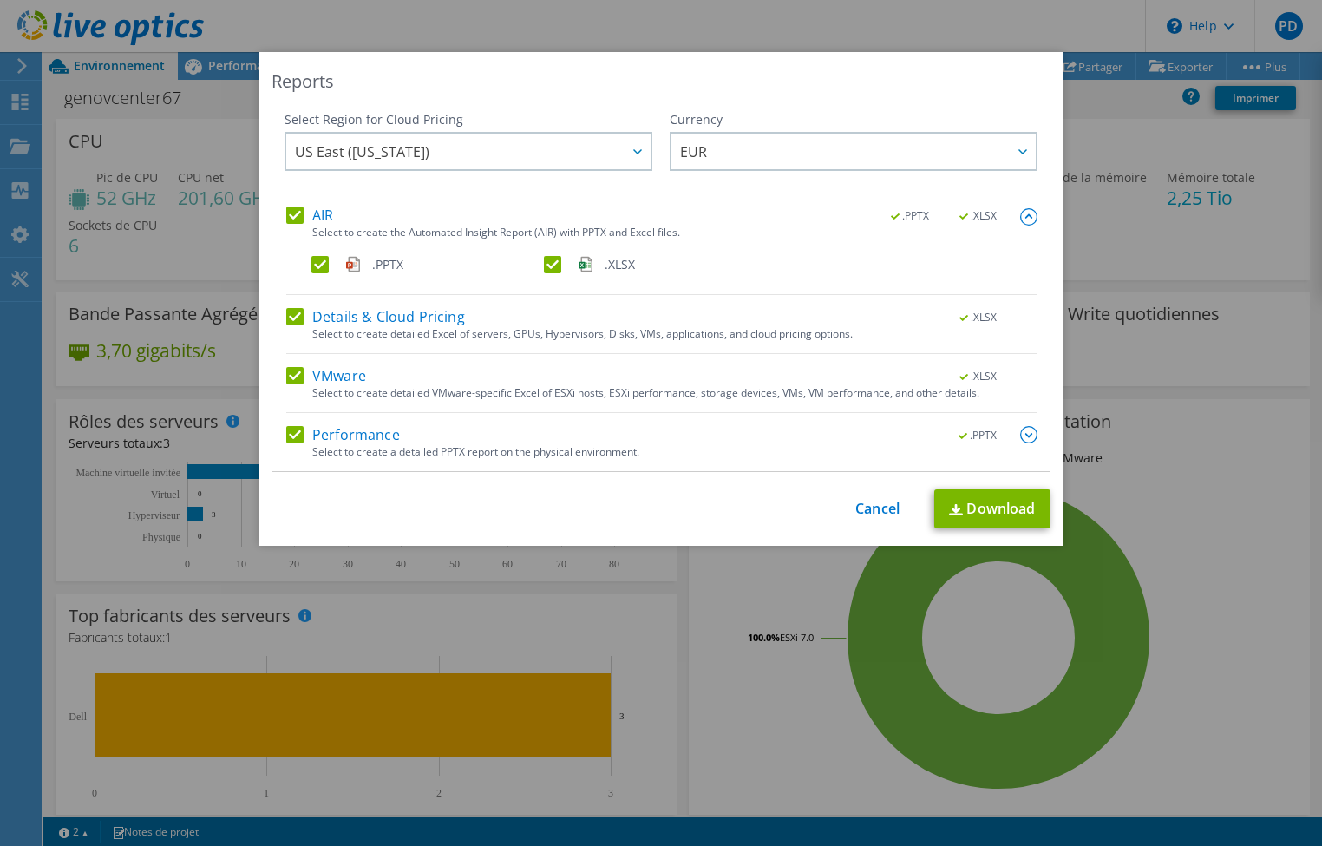
click at [0, 0] on input "AIR" at bounding box center [0, 0] width 0 height 0
click at [287, 315] on label "Details & Cloud Pricing" at bounding box center [375, 316] width 179 height 17
click at [0, 0] on input "Details & Cloud Pricing" at bounding box center [0, 0] width 0 height 0
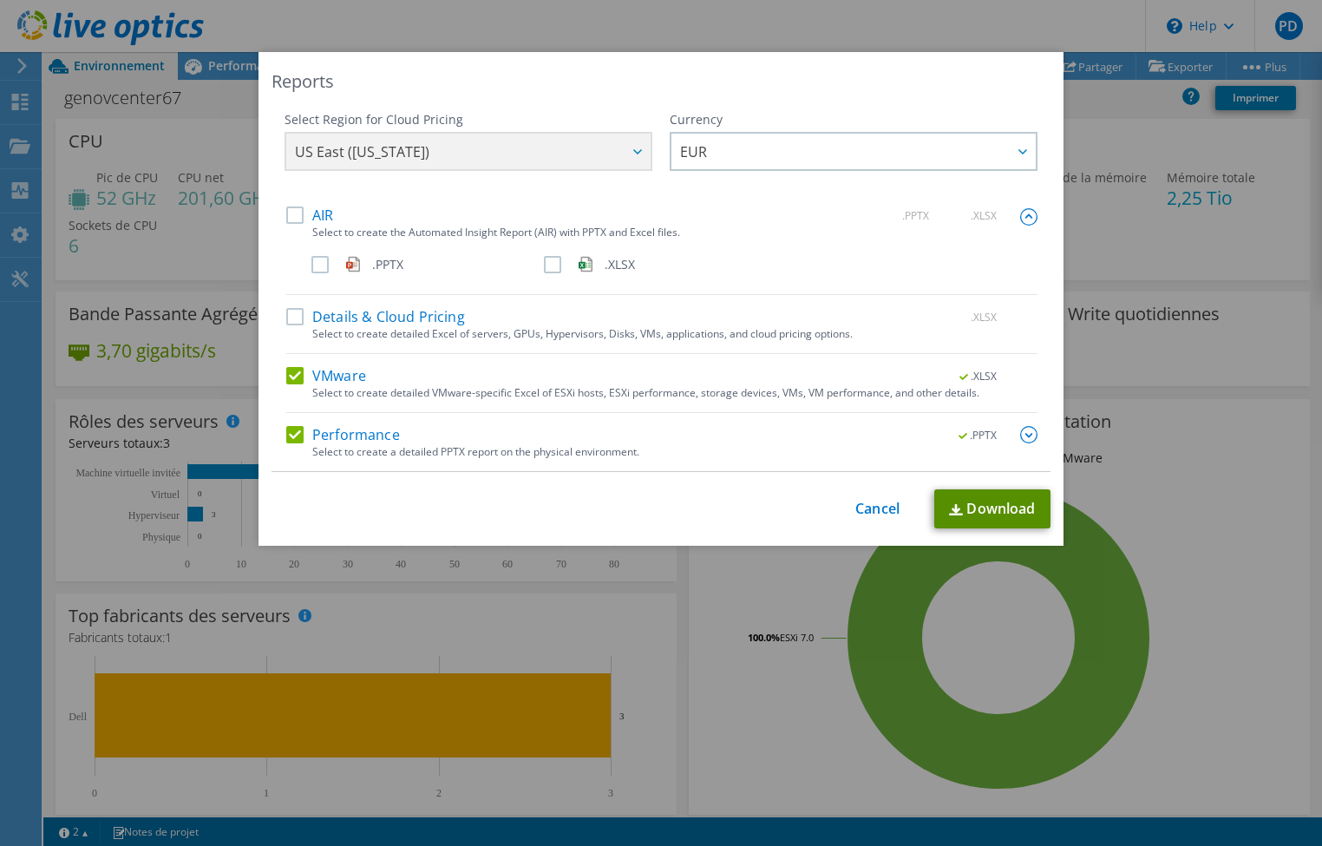
click at [880, 506] on link "Download" at bounding box center [992, 508] width 116 height 39
click at [857, 510] on link "Cancel" at bounding box center [877, 508] width 44 height 16
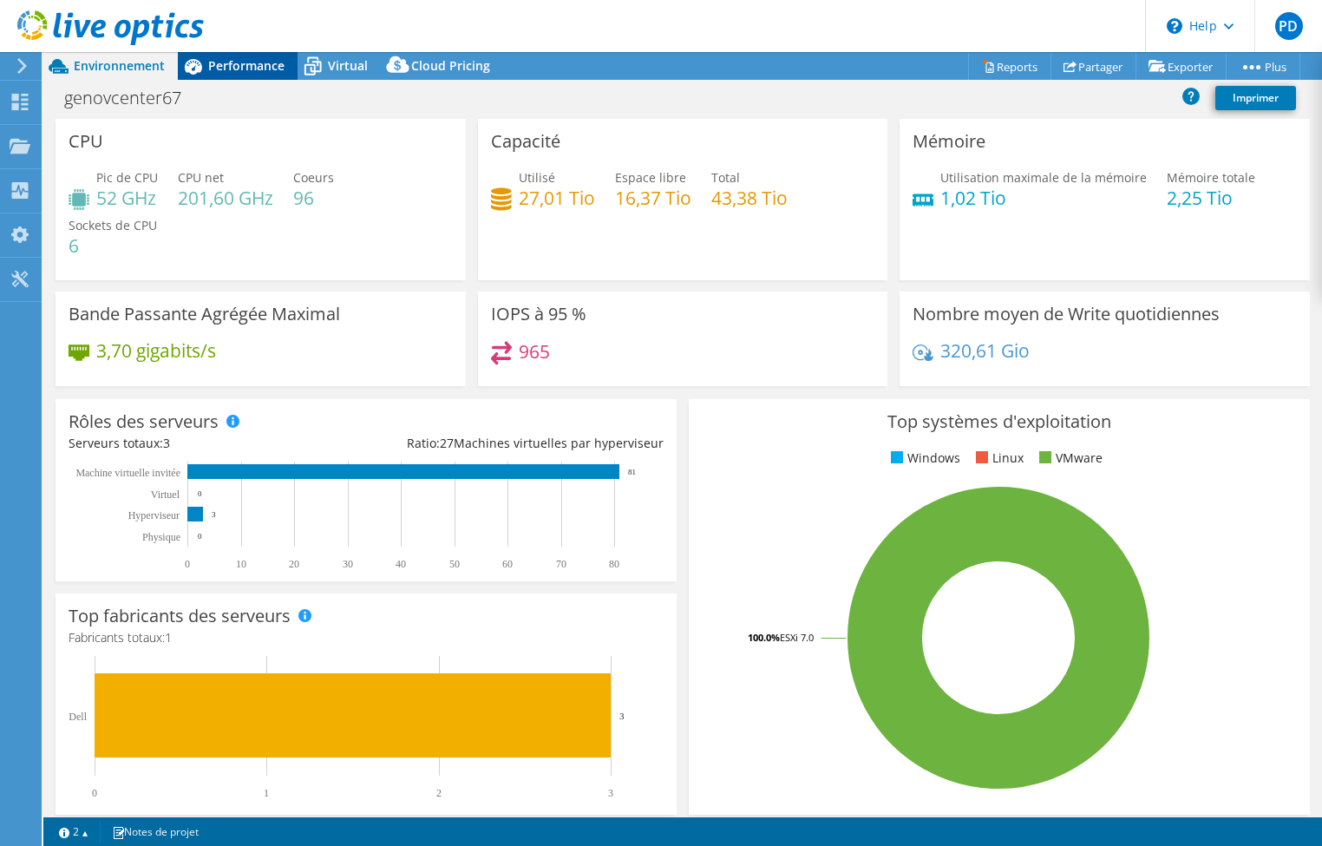
click at [235, 71] on span "Performance" at bounding box center [246, 65] width 76 height 16
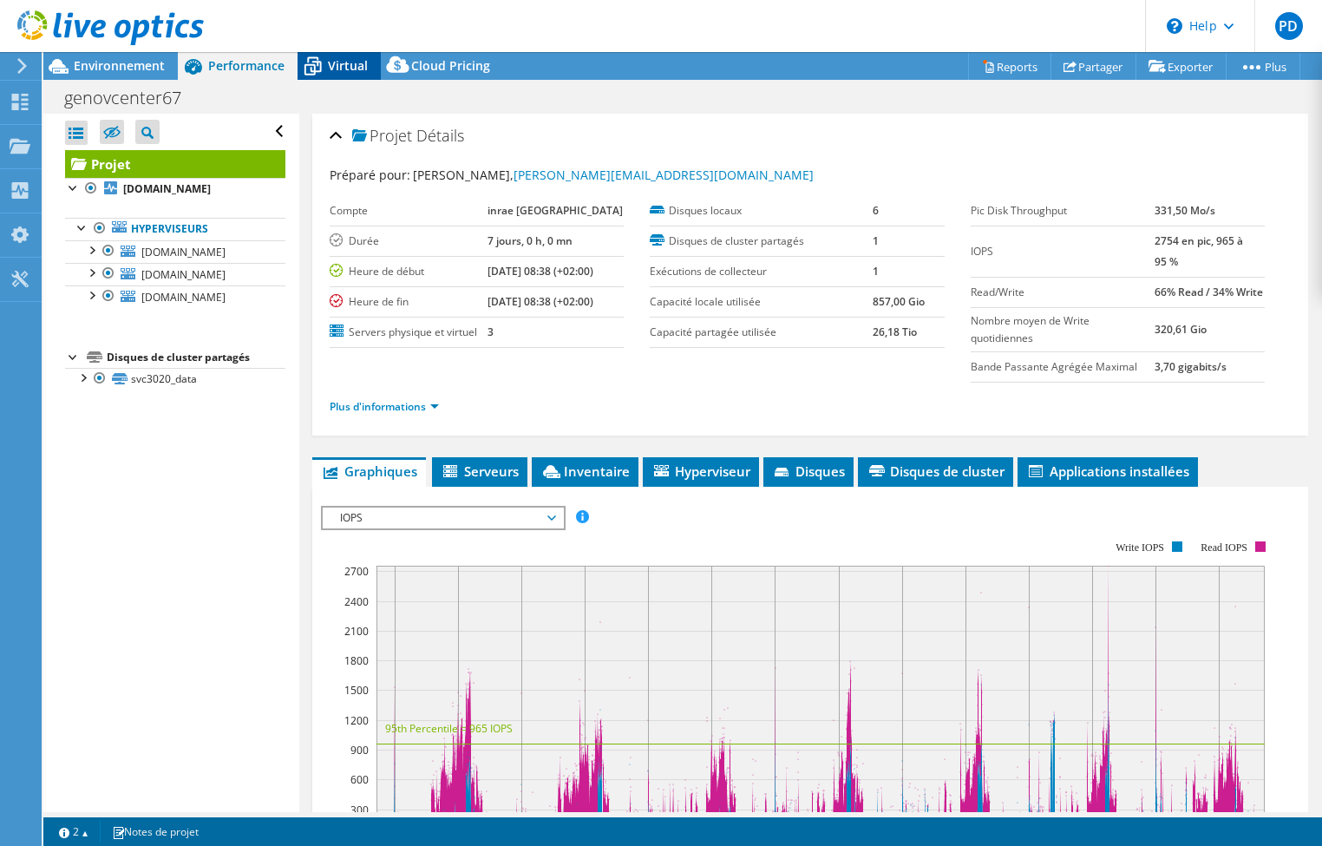
click at [346, 58] on span "Virtual" at bounding box center [348, 65] width 40 height 16
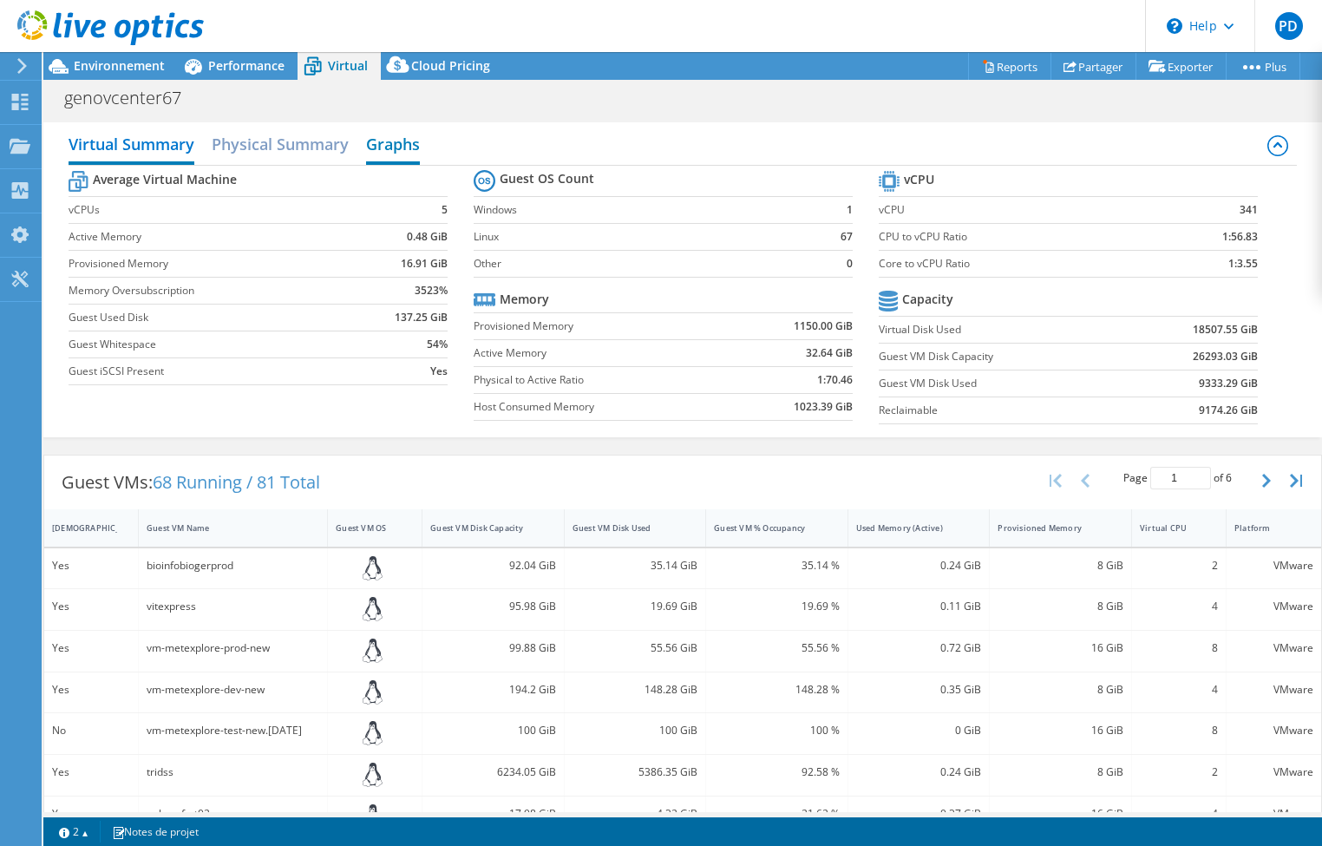
click at [391, 144] on h2 "Graphs" at bounding box center [393, 146] width 54 height 38
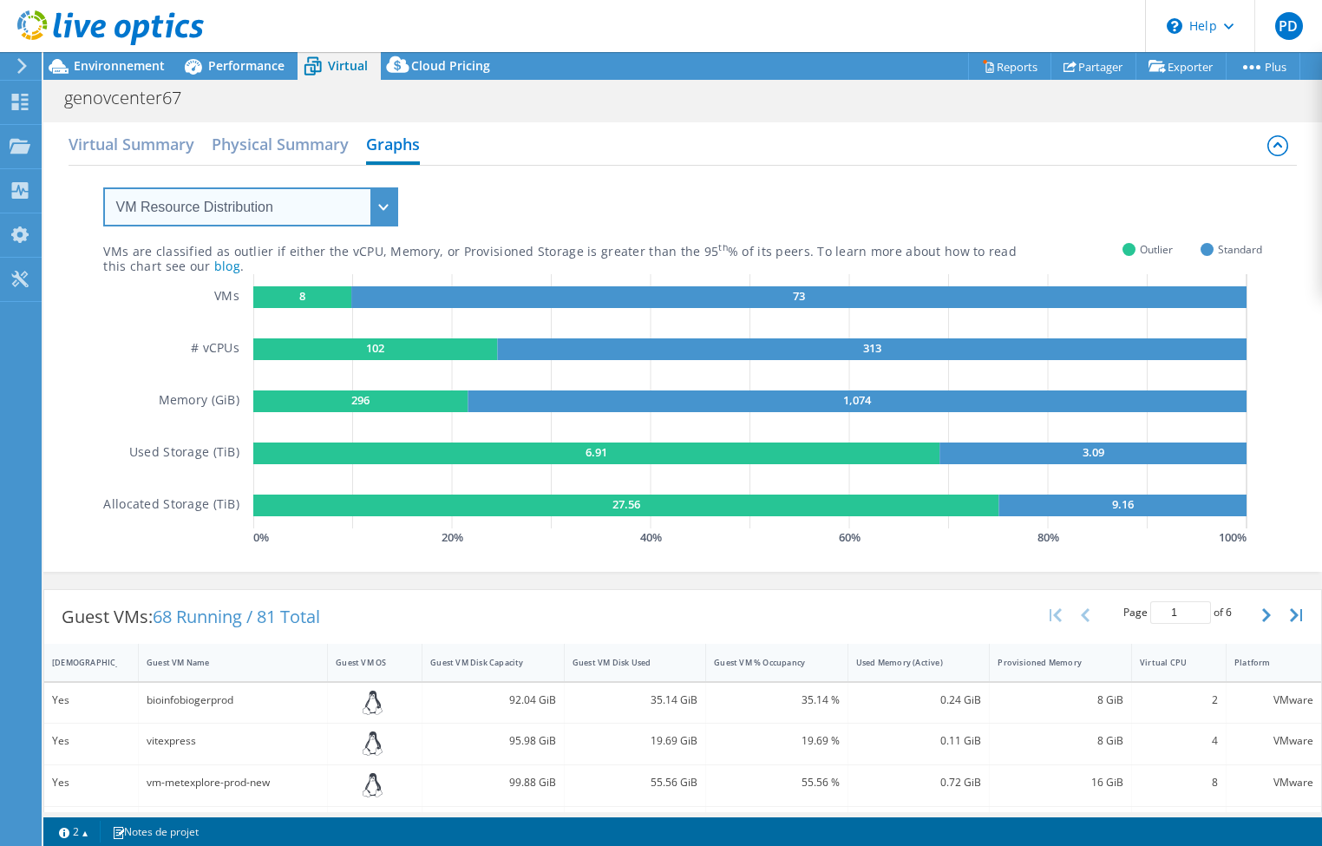
click at [376, 199] on select "VM Resource Distribution Provisioning Contrast Over Provisioning" at bounding box center [250, 206] width 295 height 39
select select "Over Provisioning"
click at [103, 187] on select "VM Resource Distribution Provisioning Contrast Over Provisioning" at bounding box center [250, 206] width 295 height 39
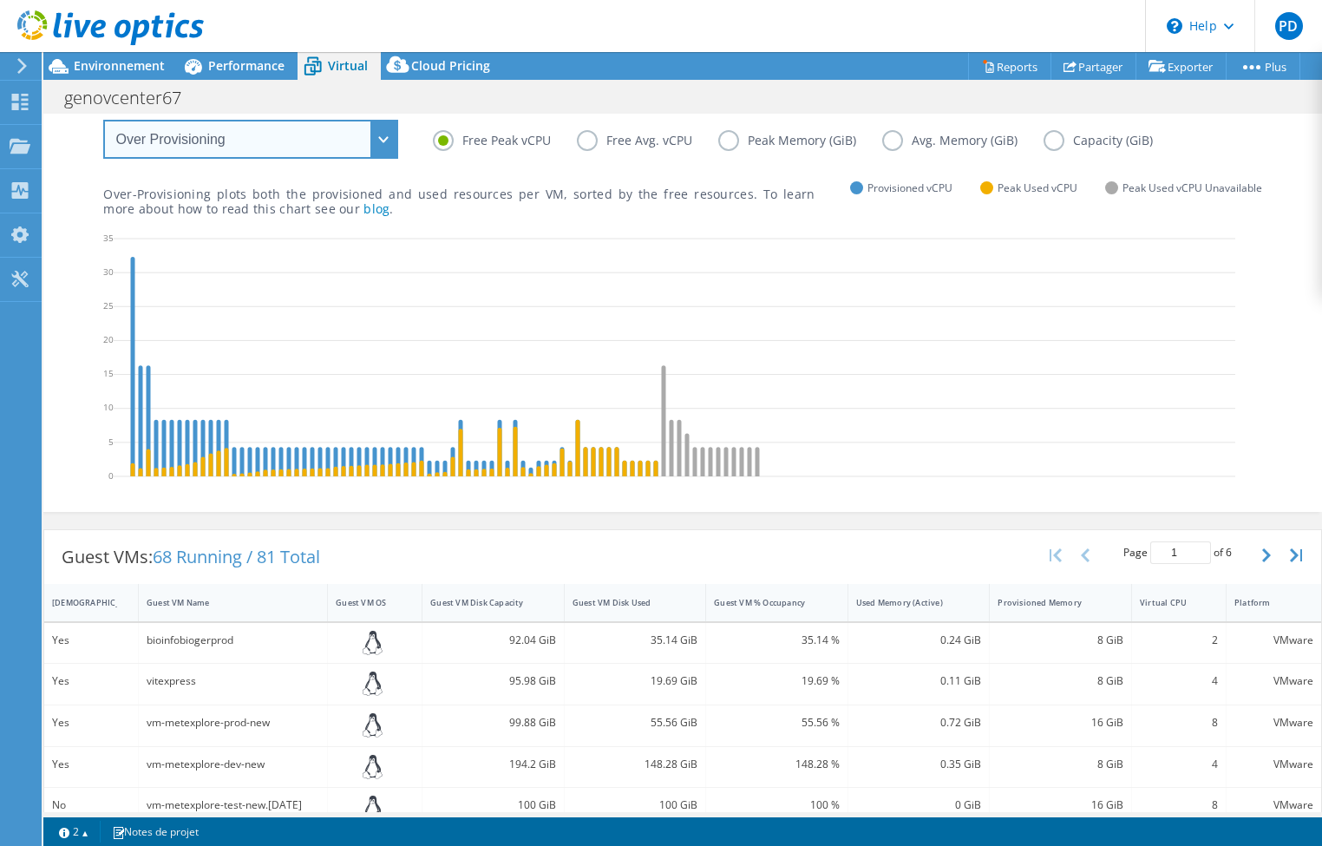
scroll to position [0, 0]
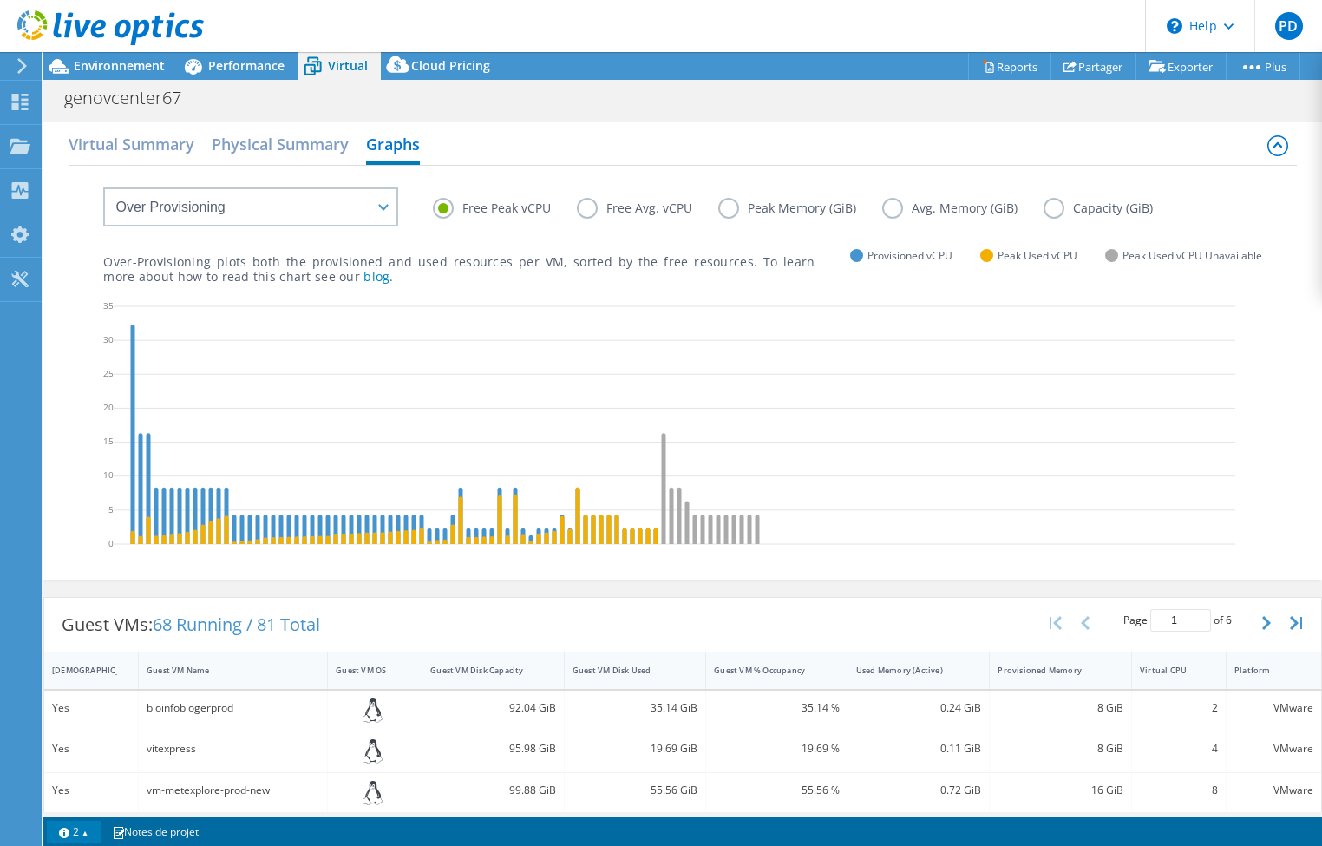
click at [87, 563] on link "2" at bounding box center [74, 831] width 54 height 22
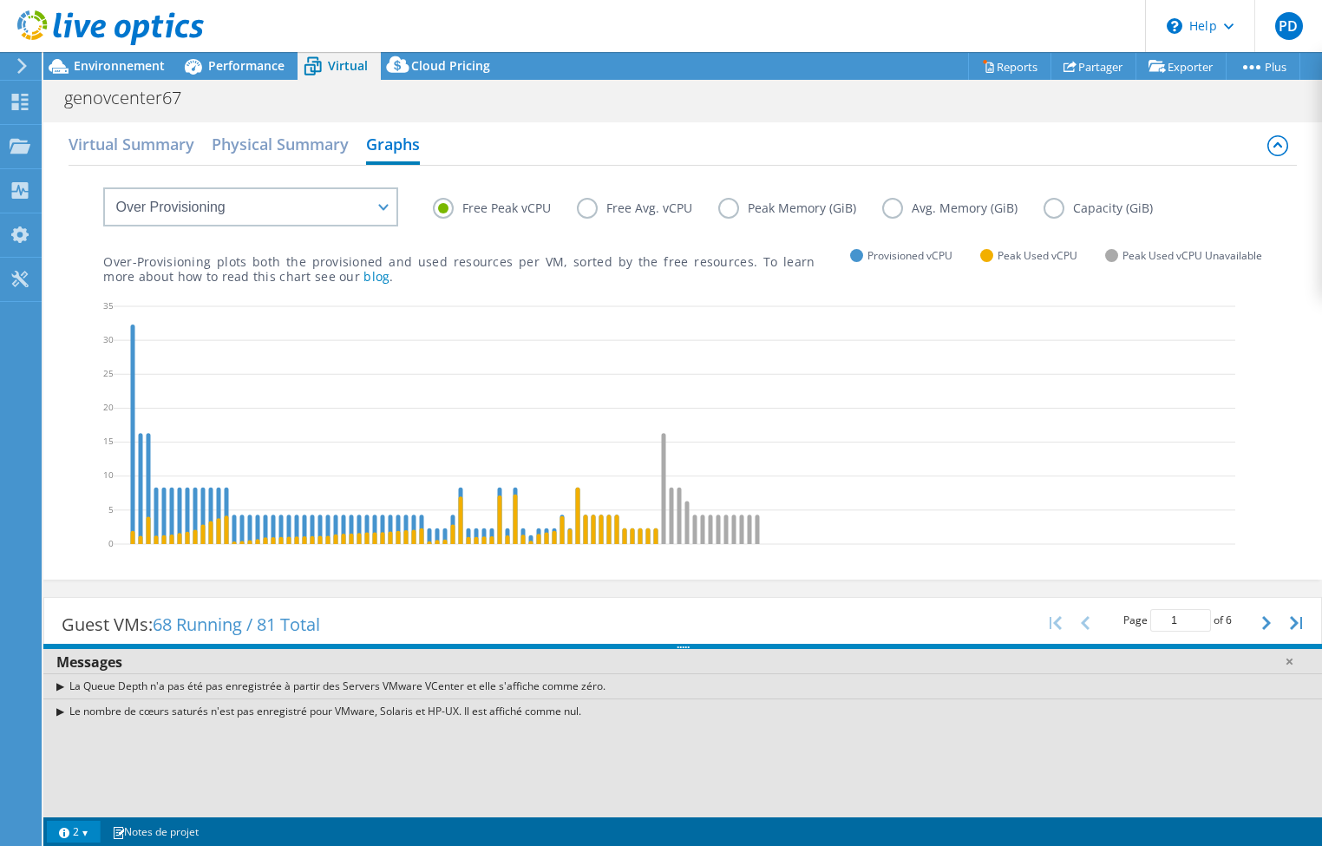
click at [86, 563] on link "2" at bounding box center [74, 831] width 54 height 22
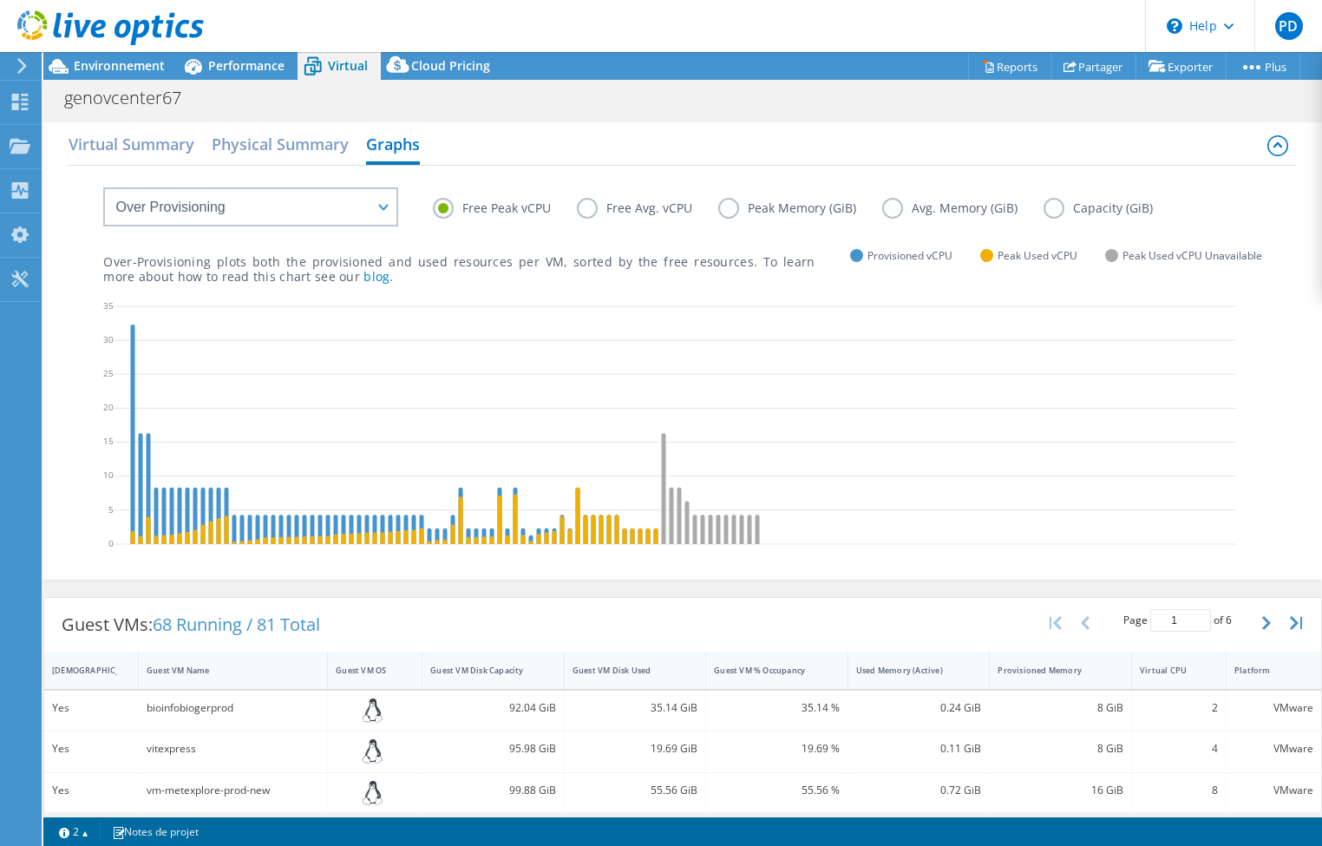
drag, startPoint x: 532, startPoint y: 390, endPoint x: 78, endPoint y: 420, distance: 454.6
click at [78, 420] on div "Free Peak vCPU Free Avg. vCPU Peak Memory (GiB) Avg. Memory (GiB) Capacity (GiB…" at bounding box center [682, 370] width 1227 height 409
click at [588, 211] on label "Free Avg. vCPU" at bounding box center [647, 208] width 141 height 21
click at [0, 0] on input "Free Avg. vCPU" at bounding box center [0, 0] width 0 height 0
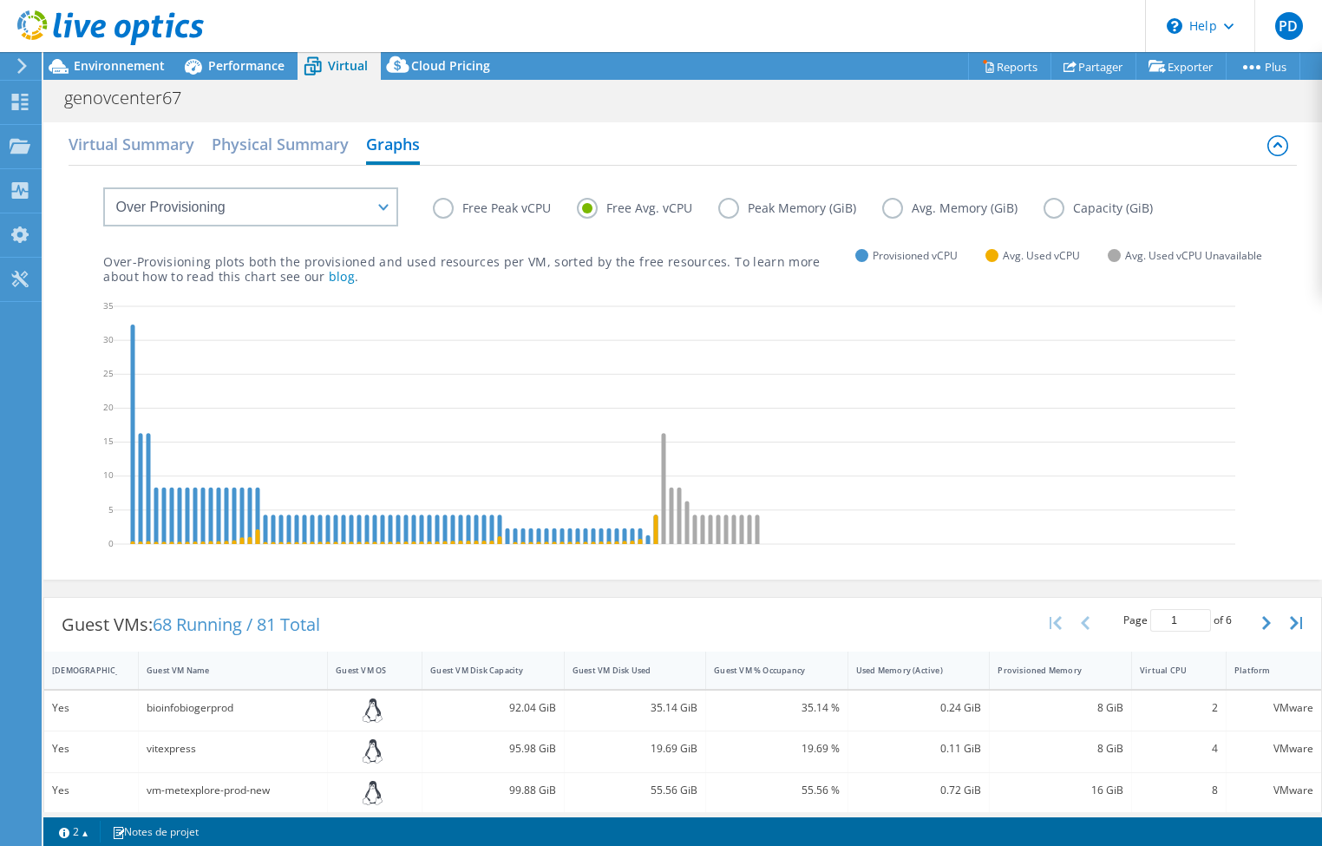
click at [593, 147] on div "Virtual Summary Physical Summary Graphs" at bounding box center [682, 146] width 1227 height 39
click at [729, 212] on label "Peak Memory (GiB)" at bounding box center [800, 208] width 164 height 21
click at [0, 0] on input "Peak Memory (GiB)" at bounding box center [0, 0] width 0 height 0
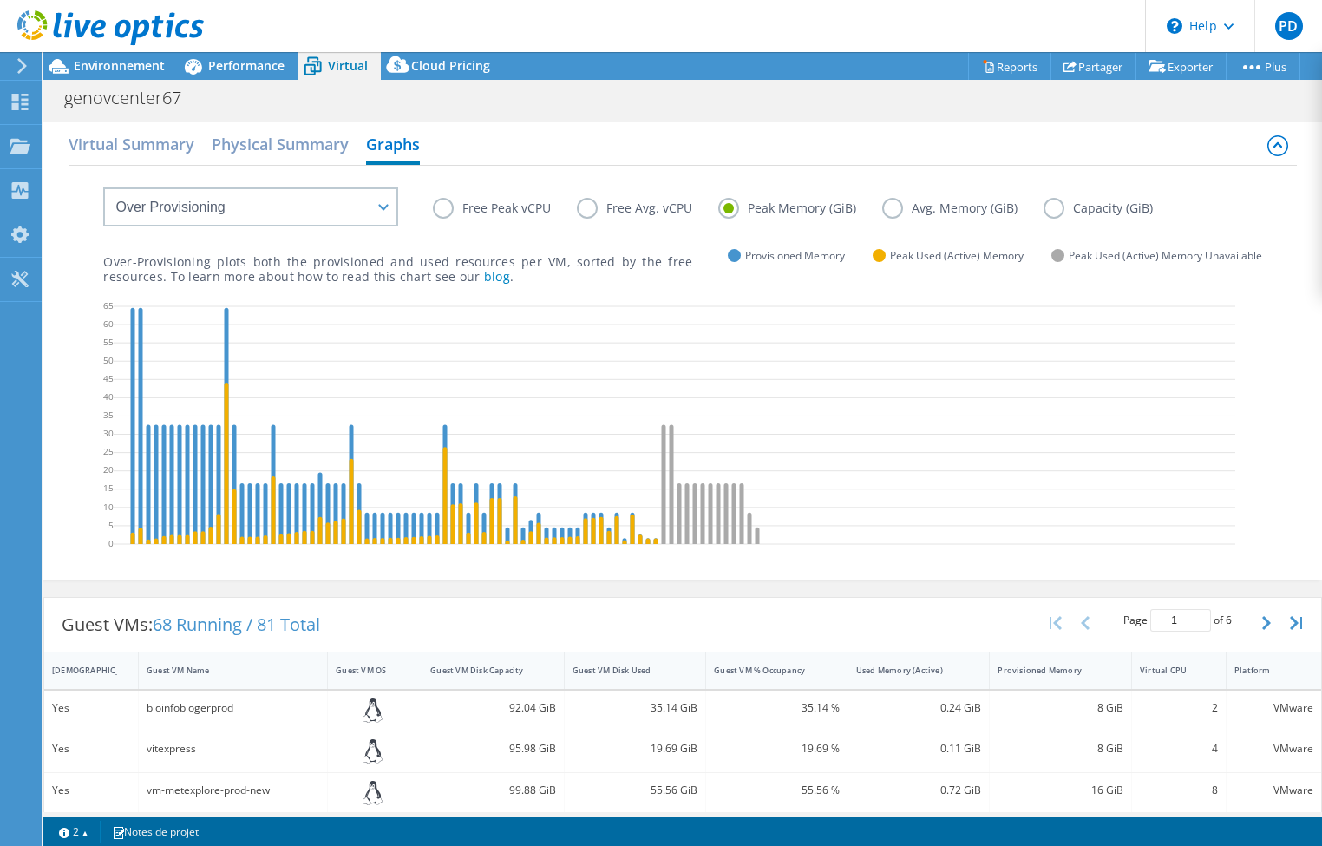
click at [537, 146] on div "Virtual Summary Physical Summary Graphs" at bounding box center [682, 146] width 1227 height 39
click at [880, 209] on label "Avg. Memory (GiB)" at bounding box center [962, 208] width 161 height 21
click at [0, 0] on input "Avg. Memory (GiB)" at bounding box center [0, 0] width 0 height 0
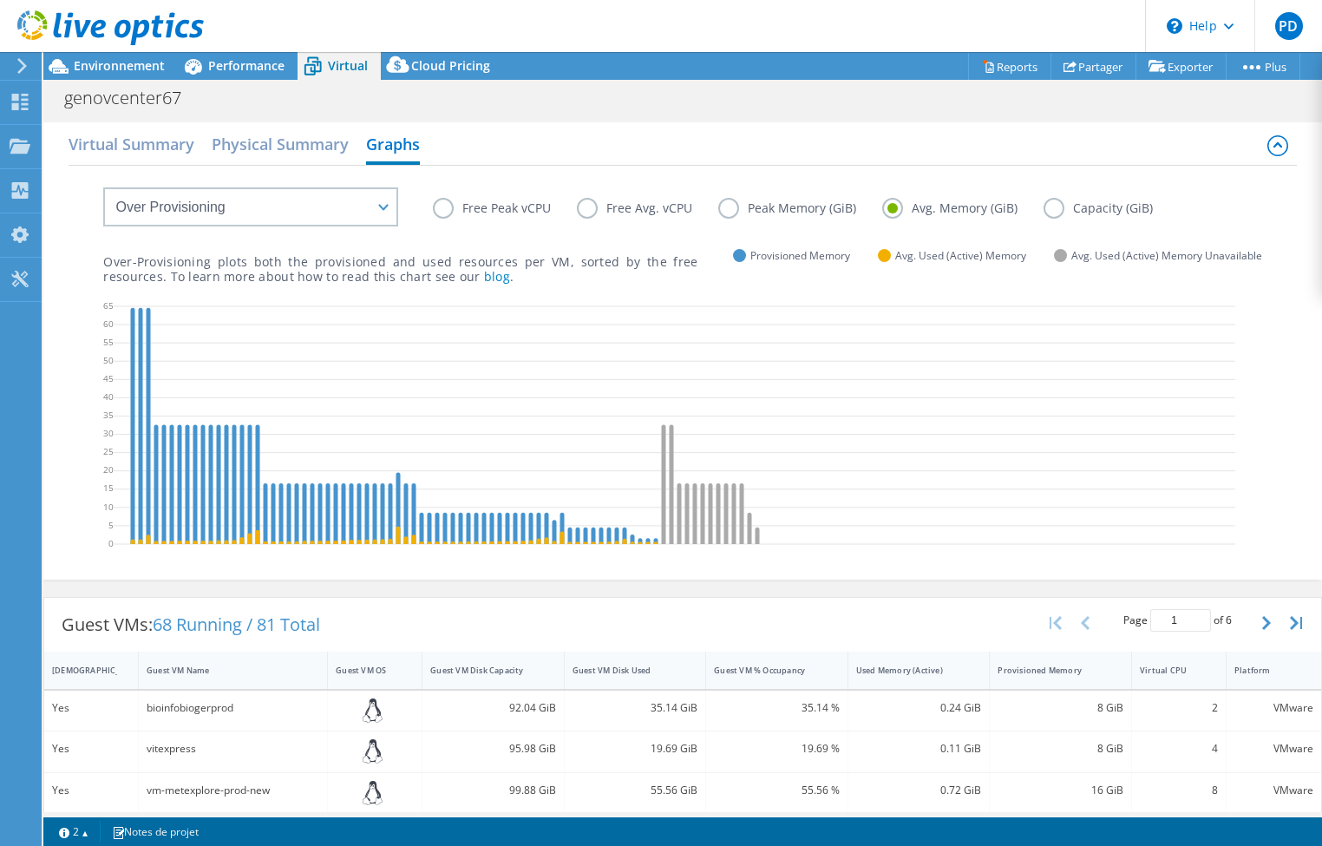
click at [529, 146] on div "Virtual Summary Physical Summary Graphs" at bounding box center [682, 146] width 1227 height 39
click at [880, 206] on label "Capacity (GiB)" at bounding box center [1110, 208] width 135 height 21
click at [0, 0] on input "Capacity (GiB)" at bounding box center [0, 0] width 0 height 0
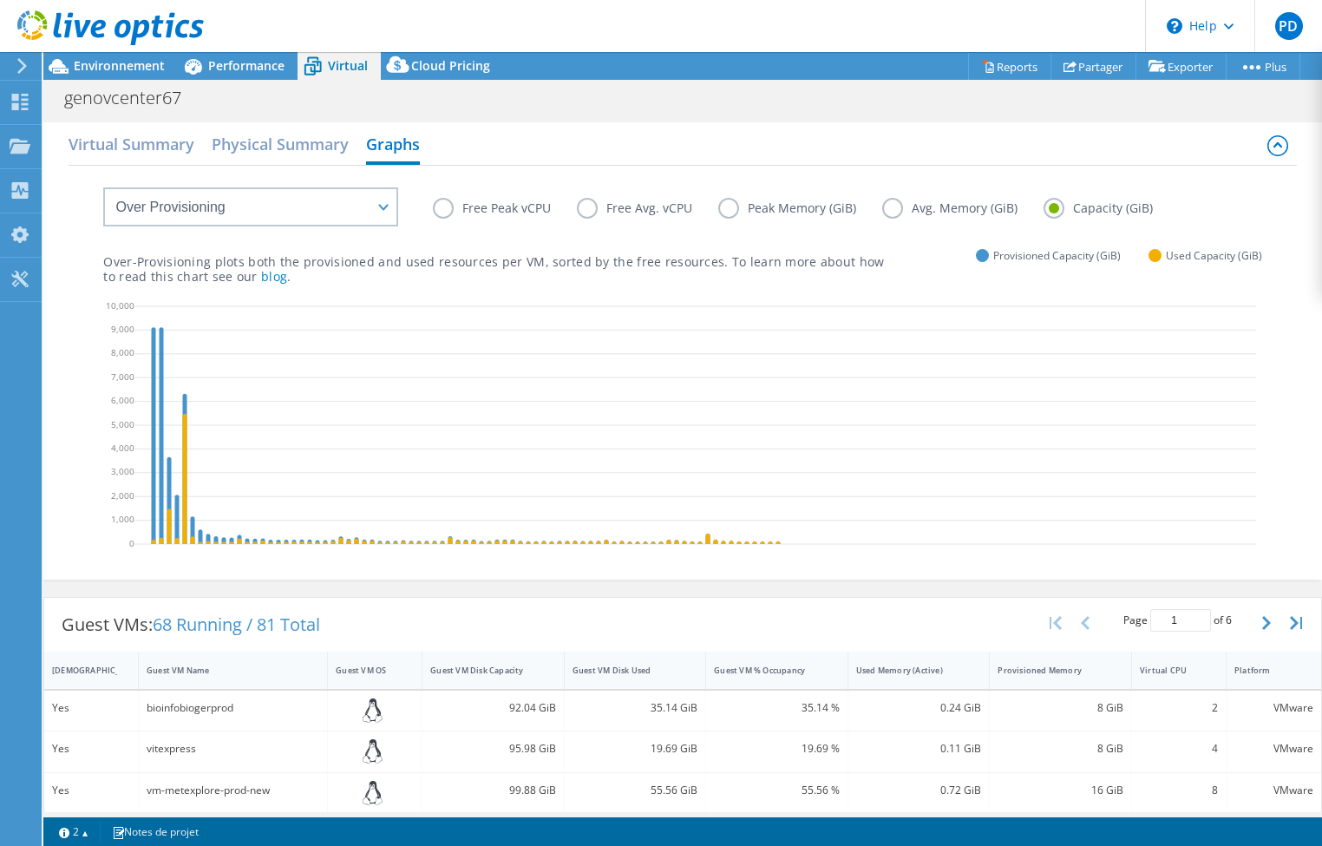
click at [568, 104] on div "genovcenter67 Imprimer" at bounding box center [682, 98] width 1278 height 32
click at [300, 147] on h2 "Physical Summary" at bounding box center [280, 146] width 137 height 38
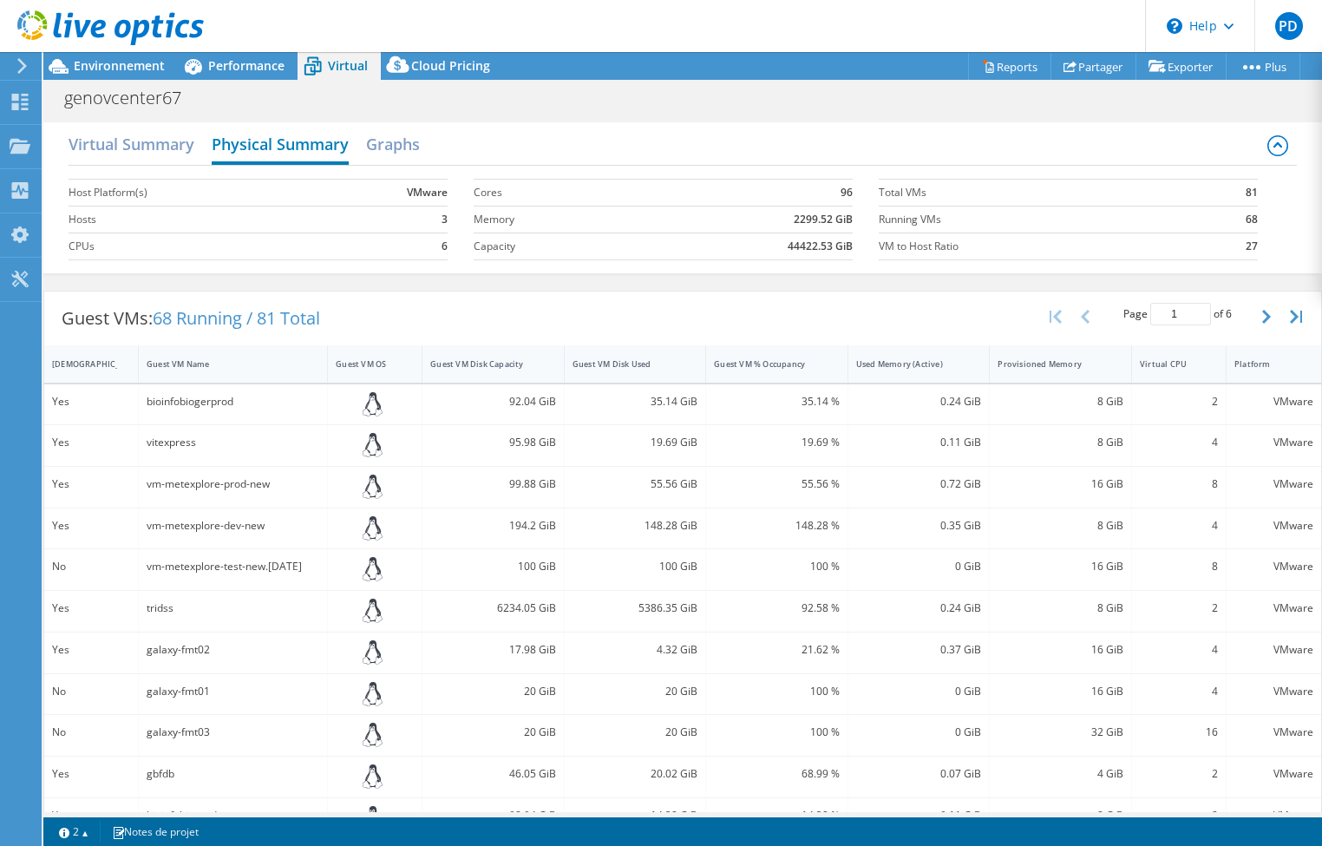
scroll to position [260, 0]
click at [160, 144] on h2 "Virtual Summary" at bounding box center [132, 146] width 126 height 38
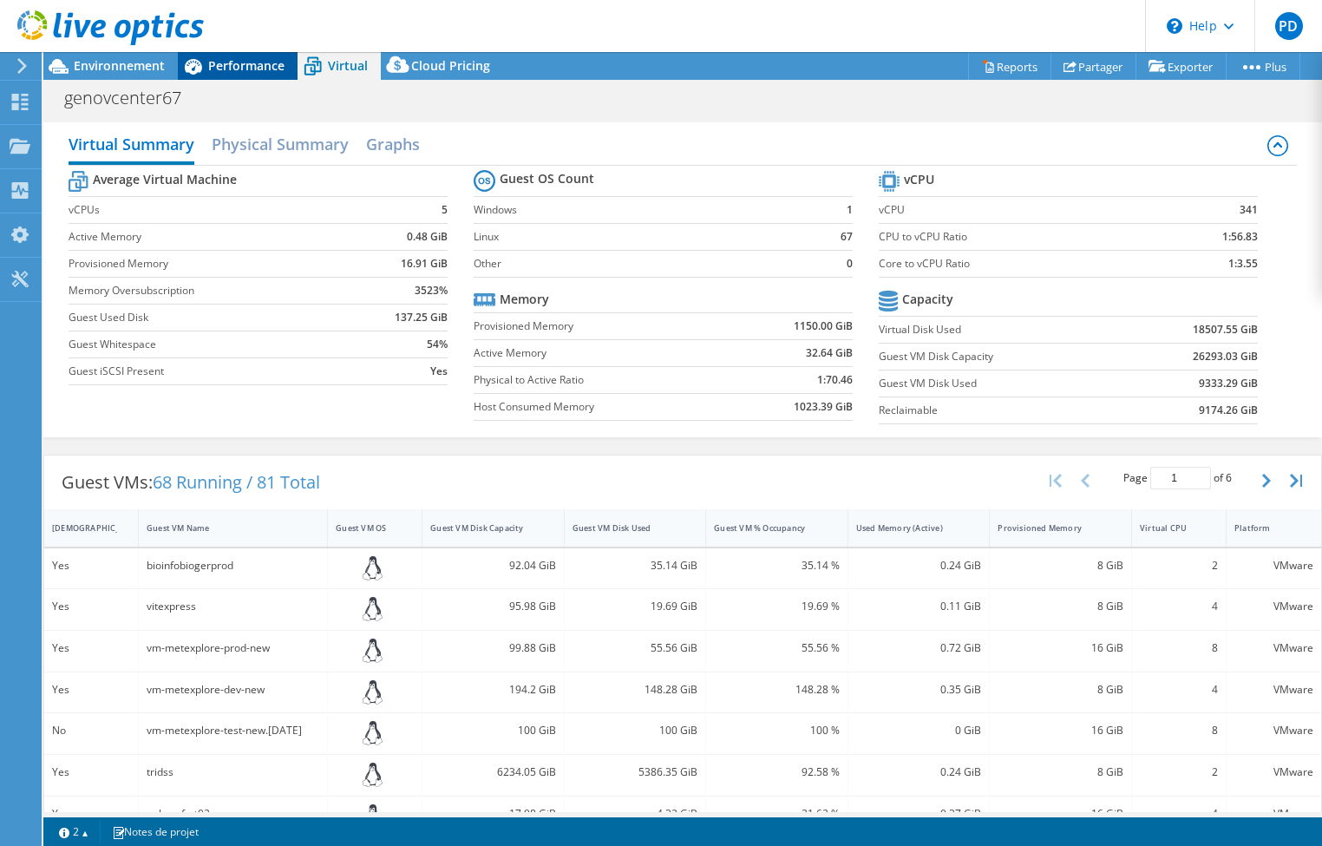
click at [219, 65] on span "Performance" at bounding box center [246, 65] width 76 height 16
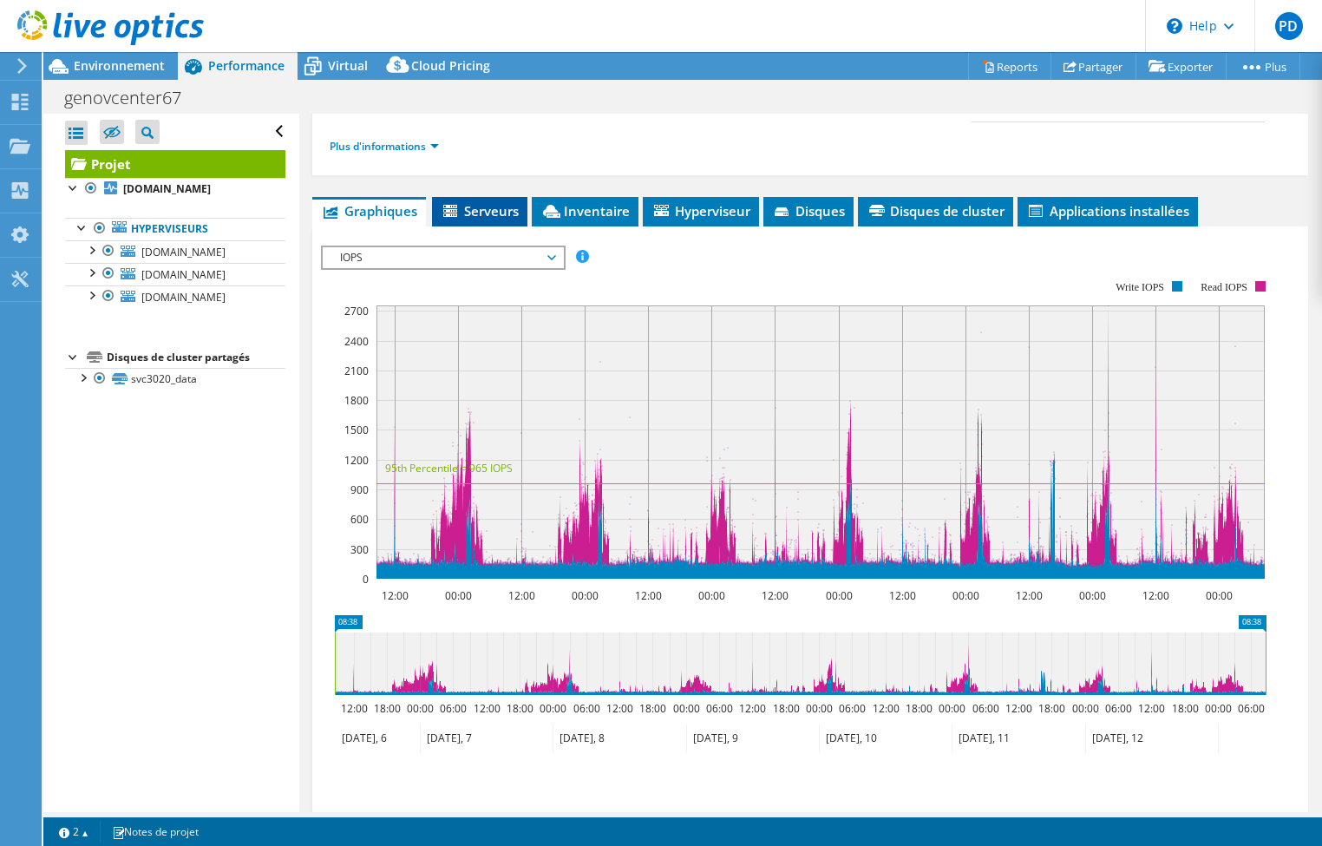
click at [507, 226] on li "Serveurs" at bounding box center [479, 211] width 95 height 29
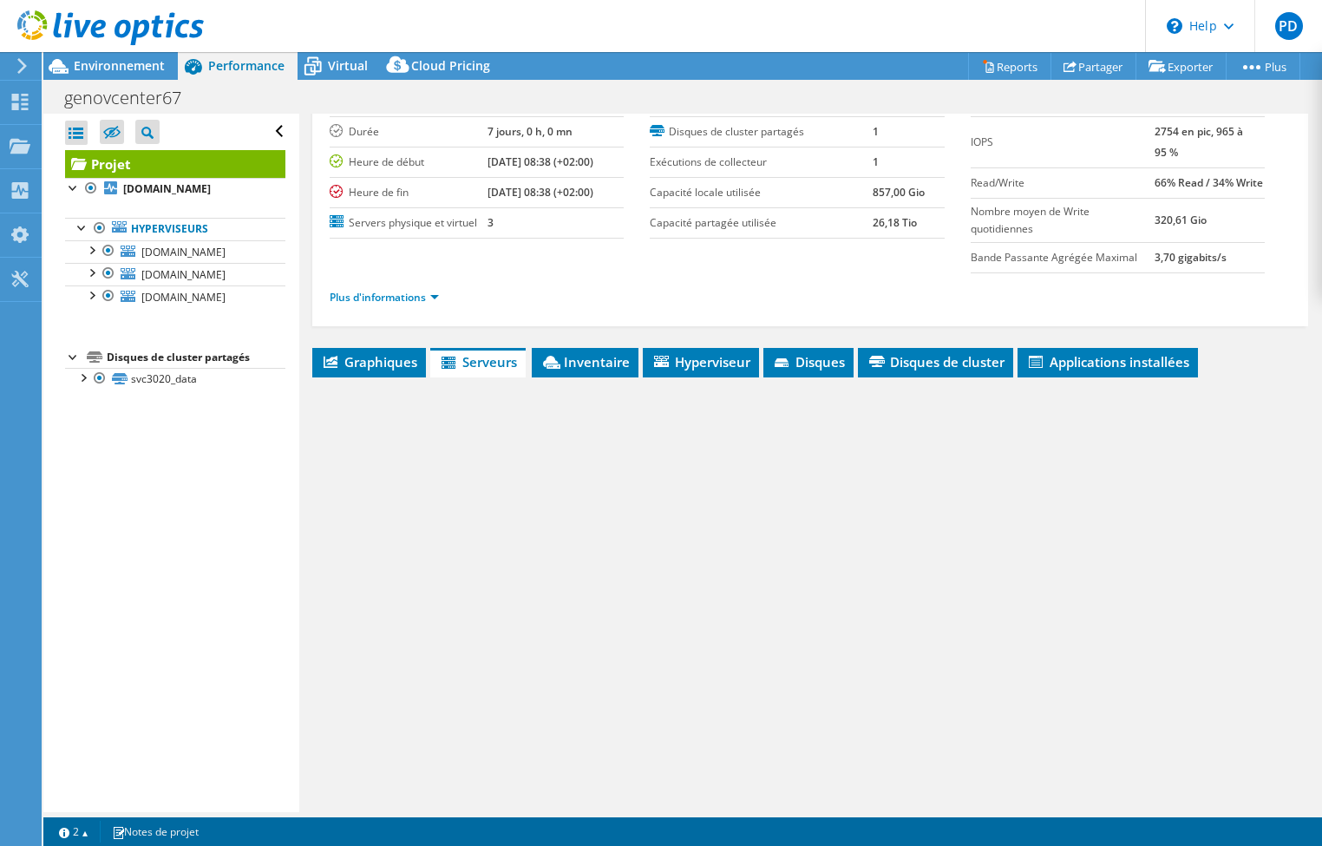
scroll to position [130, 0]
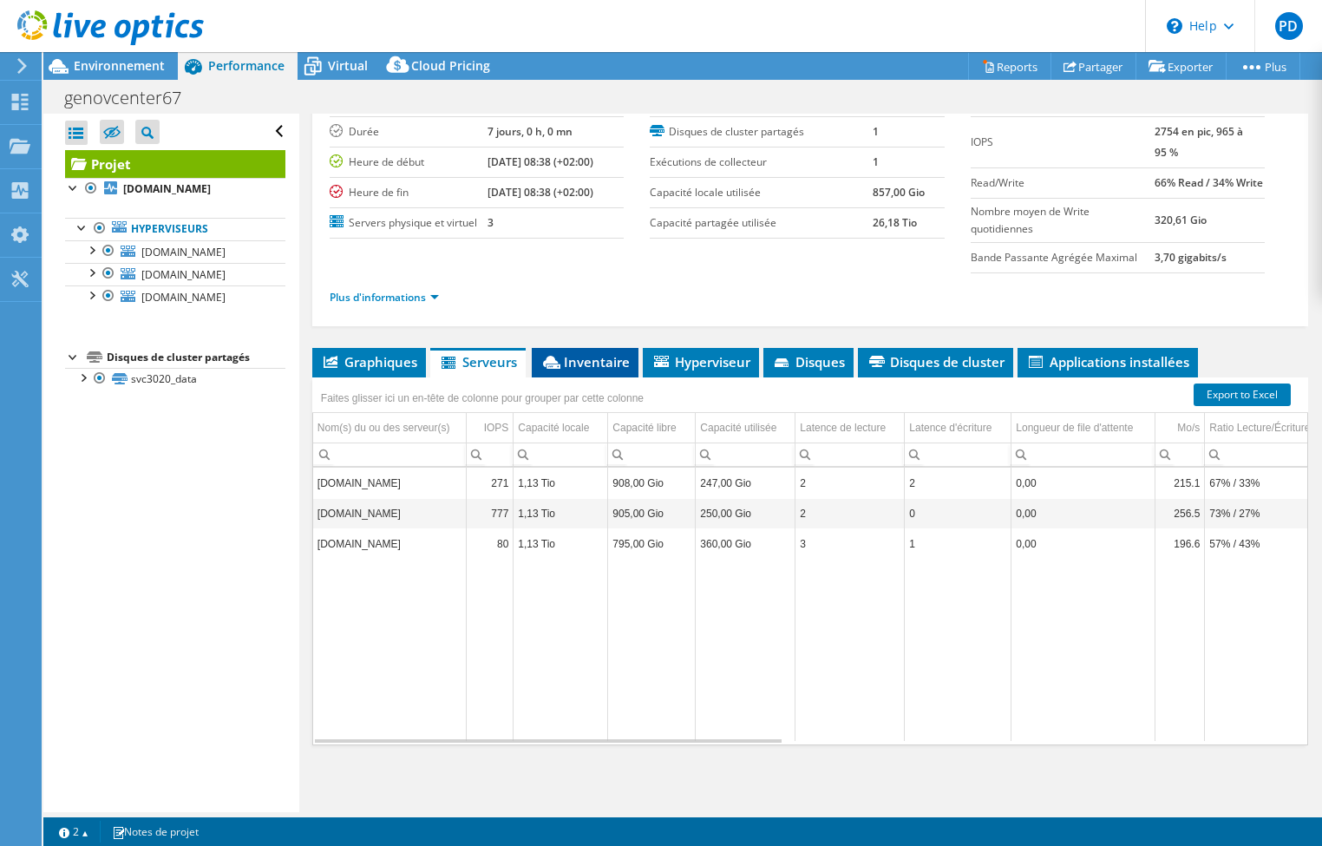
click at [585, 362] on span "Inventaire" at bounding box center [584, 361] width 89 height 17
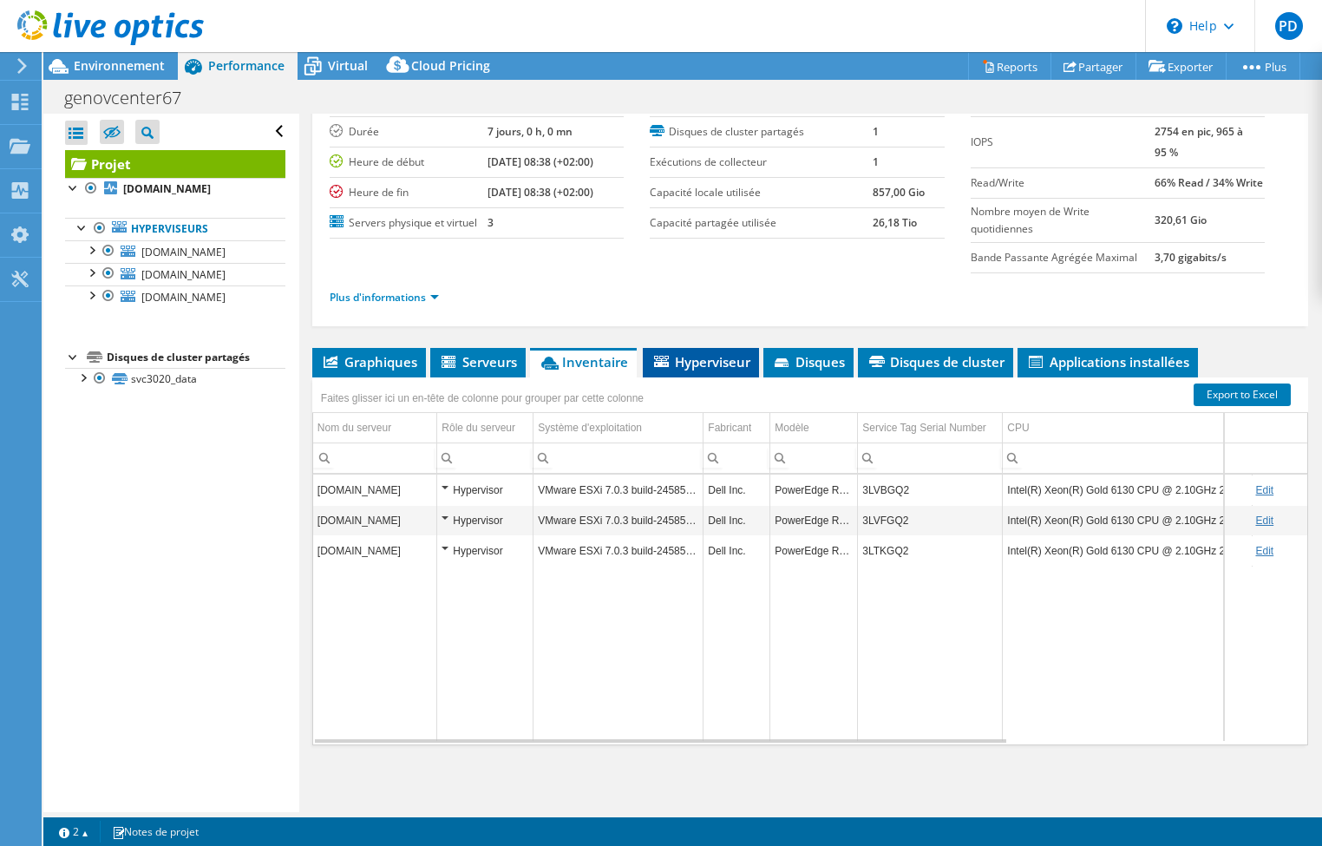
click at [701, 364] on span "Hyperviseur" at bounding box center [700, 361] width 99 height 17
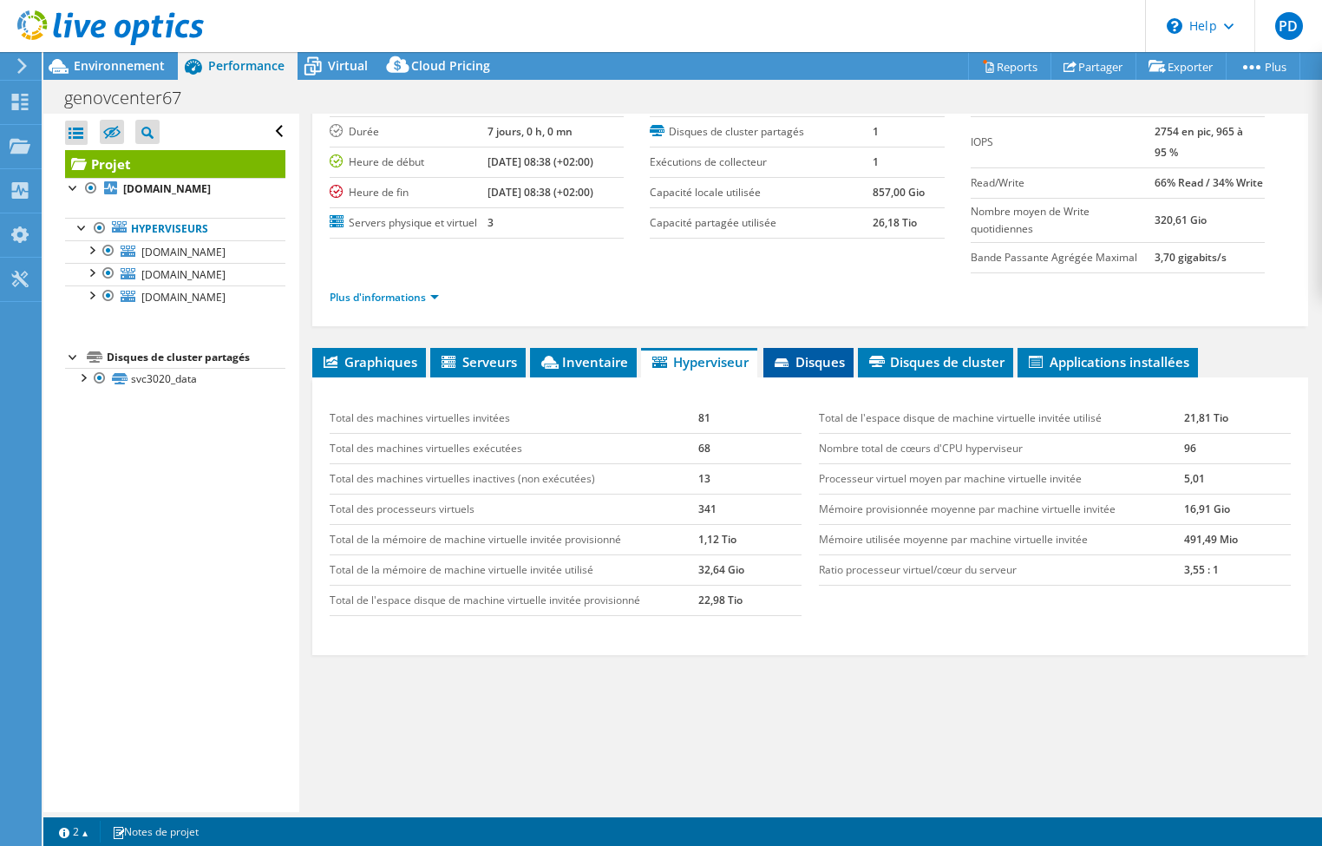
click at [815, 363] on span "Disques" at bounding box center [808, 361] width 73 height 17
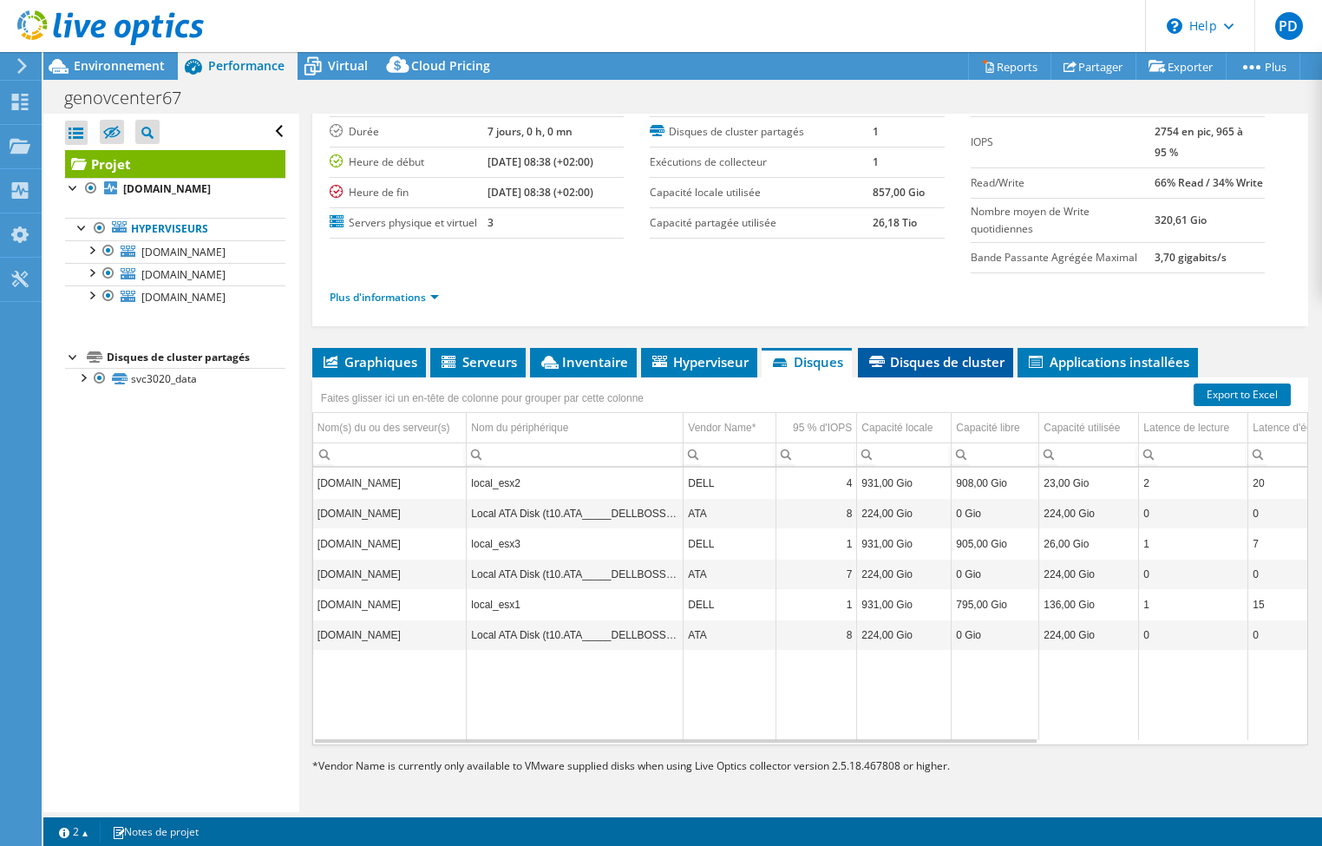
click at [880, 362] on span "Disques de cluster" at bounding box center [935, 361] width 138 height 17
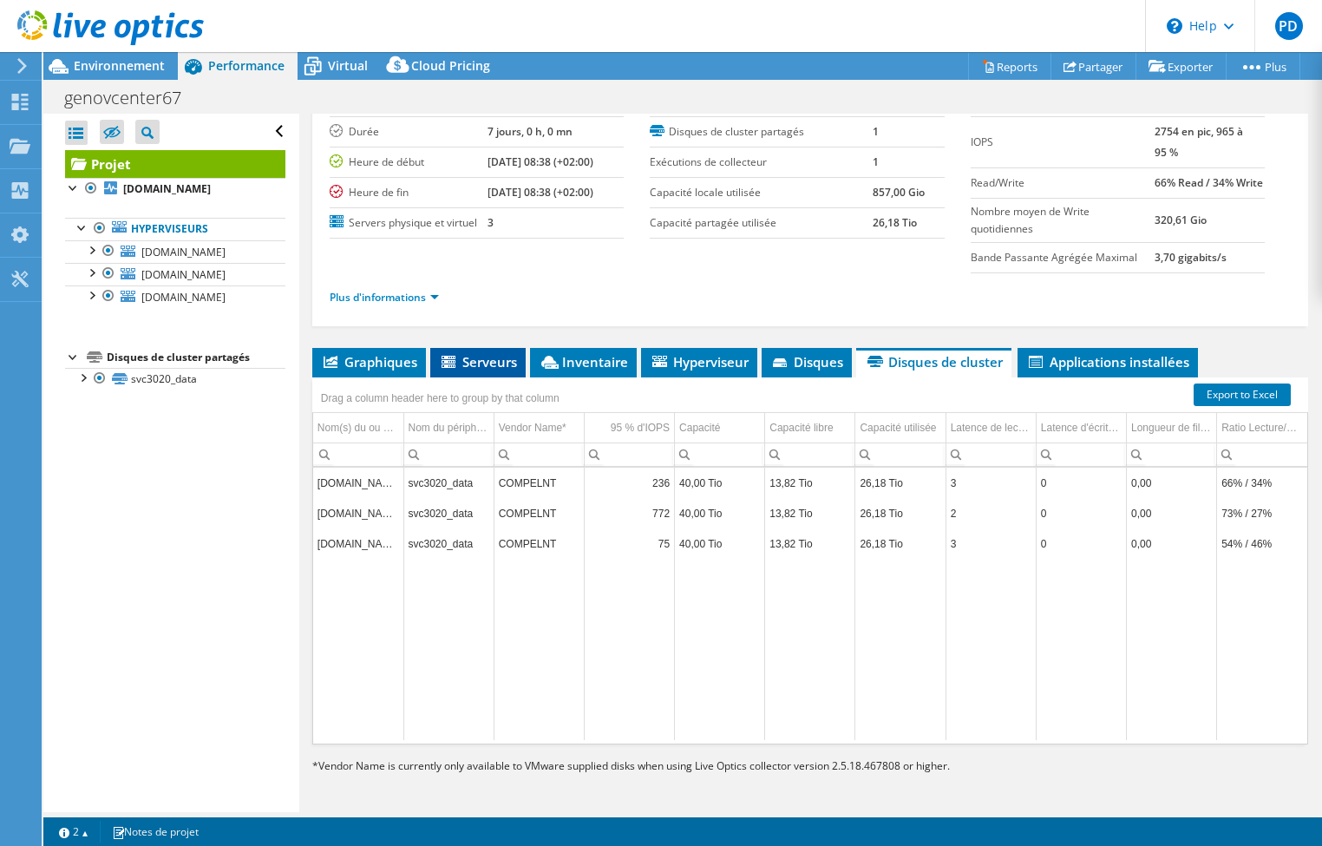
click at [480, 360] on span "Serveurs" at bounding box center [478, 361] width 78 height 17
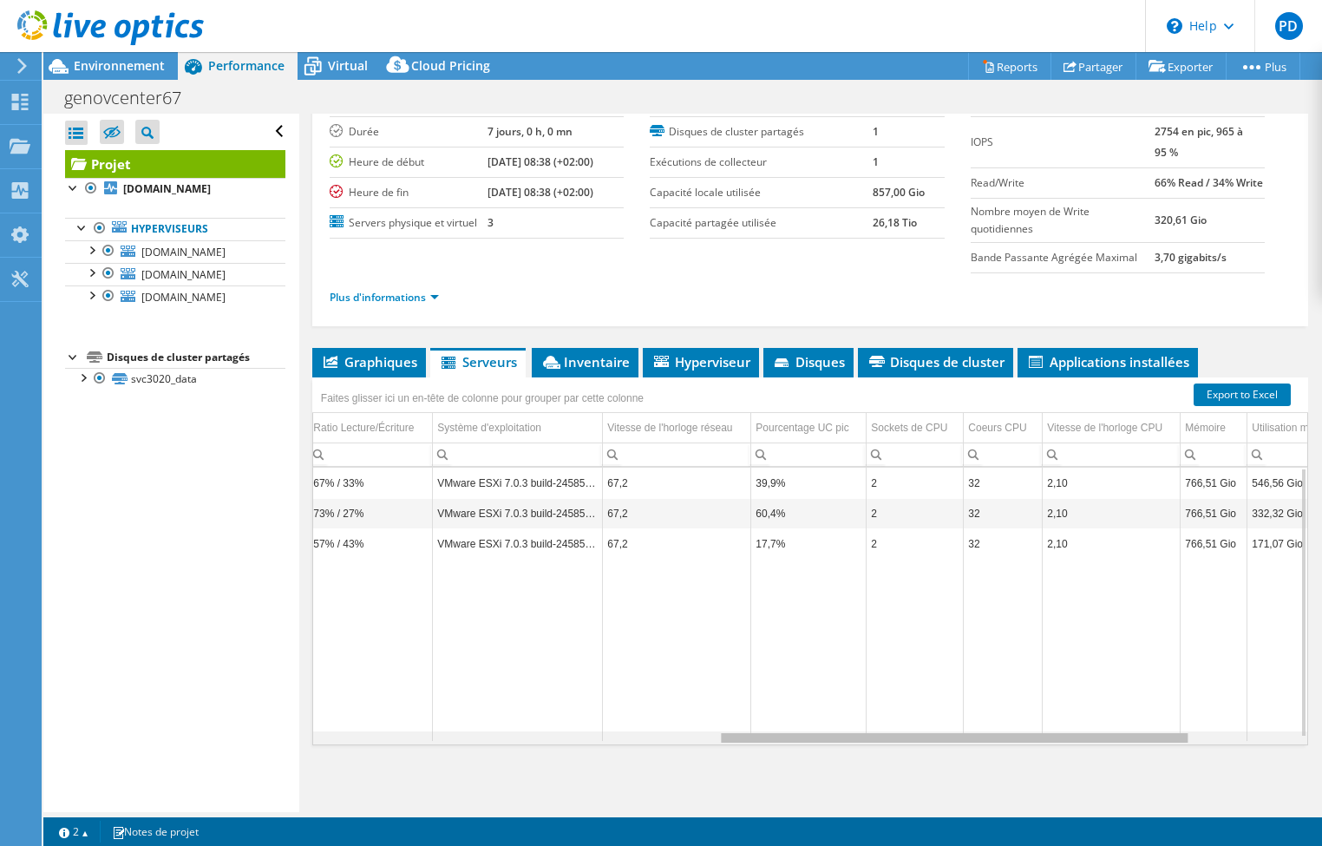
scroll to position [0, 974]
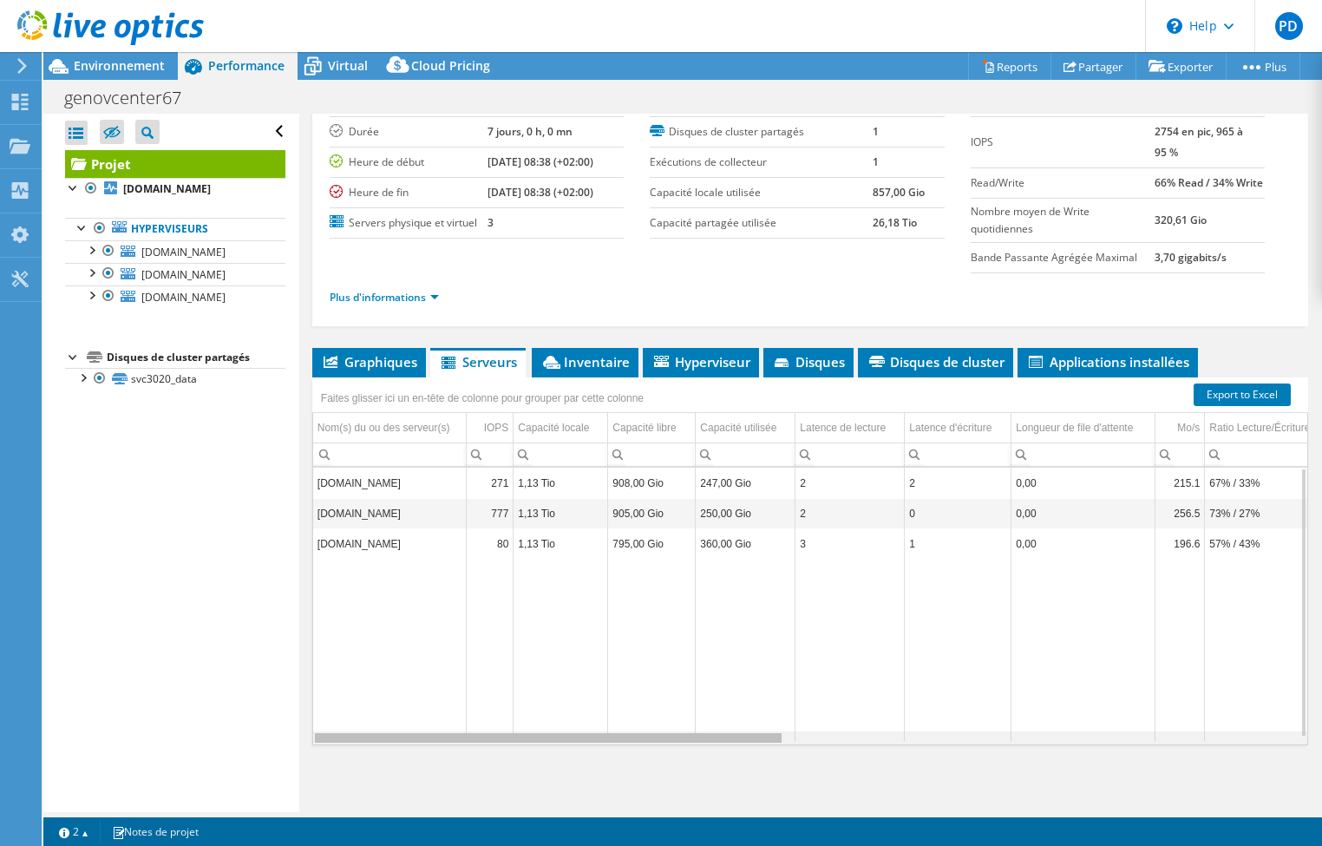
drag, startPoint x: 651, startPoint y: 740, endPoint x: 351, endPoint y: 710, distance: 301.5
click at [351, 563] on body "PD Utilisateur final [PERSON_NAME] [PERSON_NAME][EMAIL_ADDRESS][DOMAIN_NAME] in…" at bounding box center [661, 423] width 1322 height 846
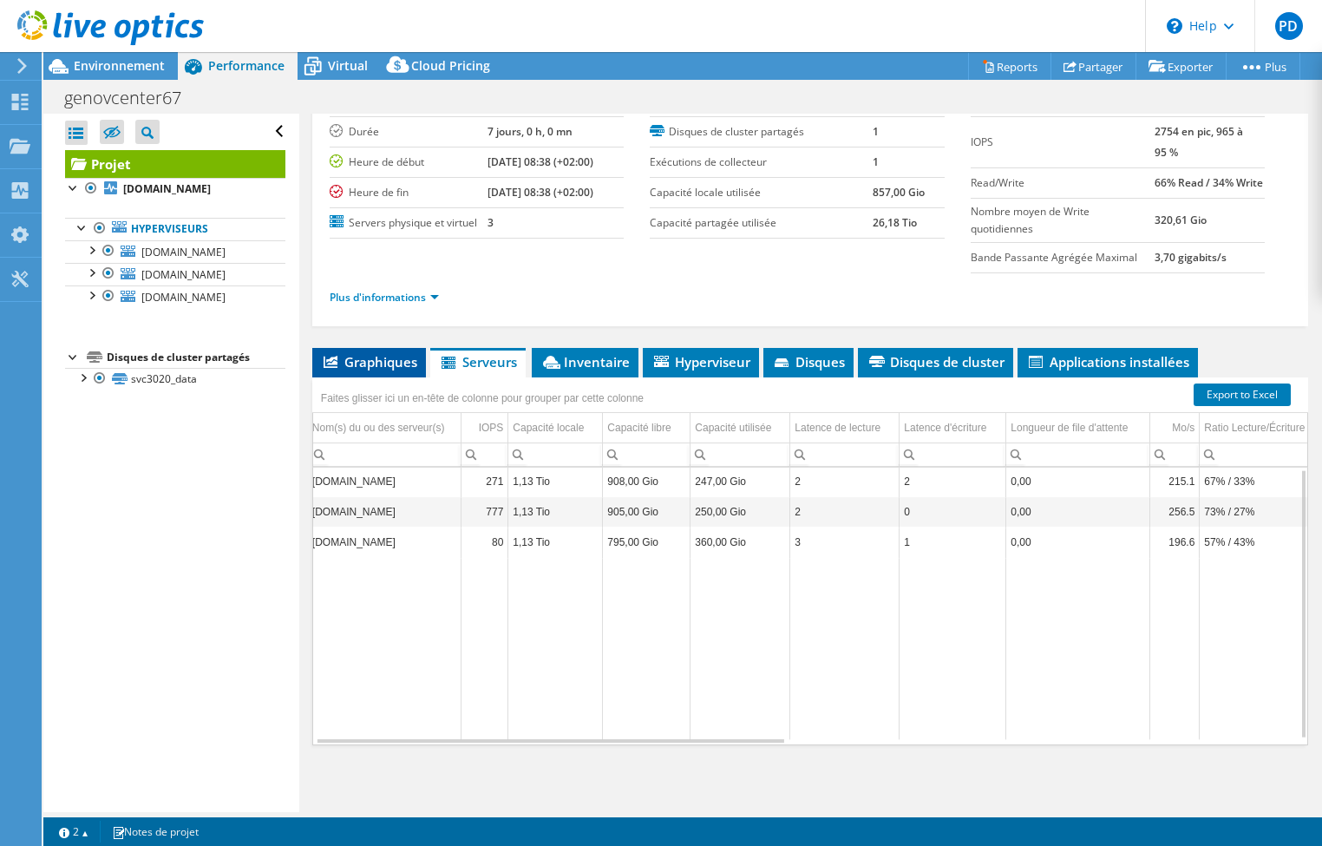
click at [373, 353] on span "Graphiques" at bounding box center [369, 361] width 96 height 17
